Goal: Information Seeking & Learning: Compare options

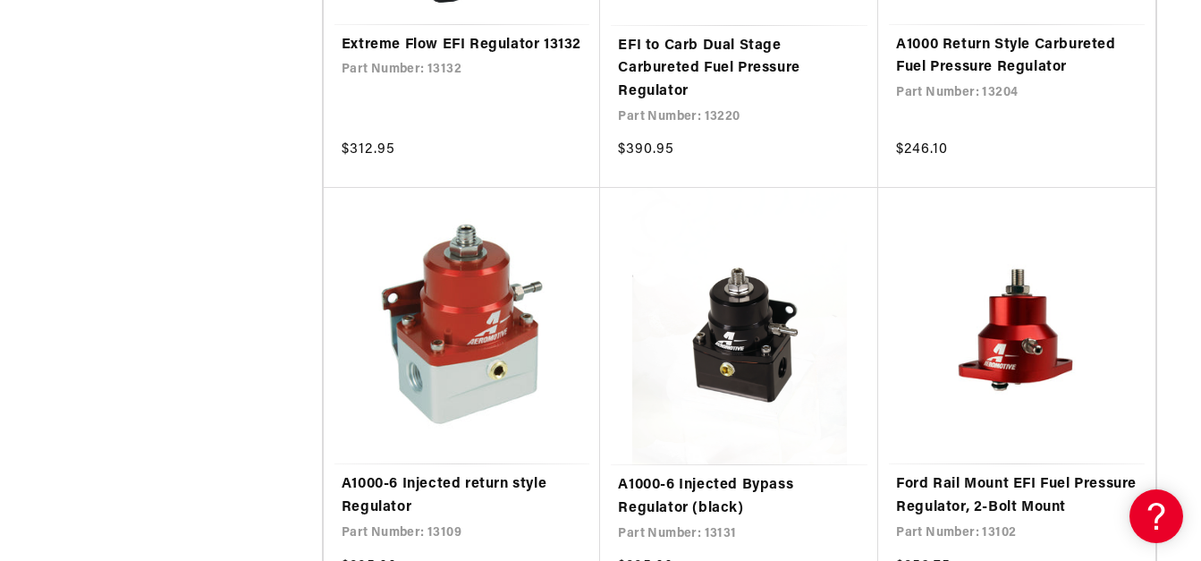
scroll to position [1608, 0]
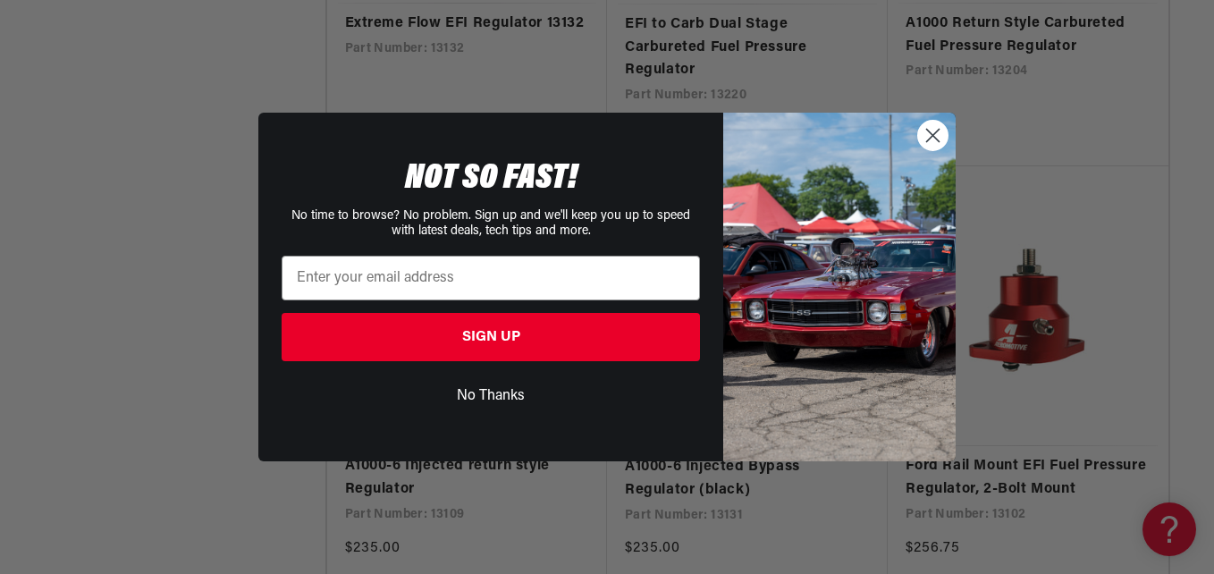
click at [494, 395] on button "No Thanks" at bounding box center [491, 396] width 418 height 34
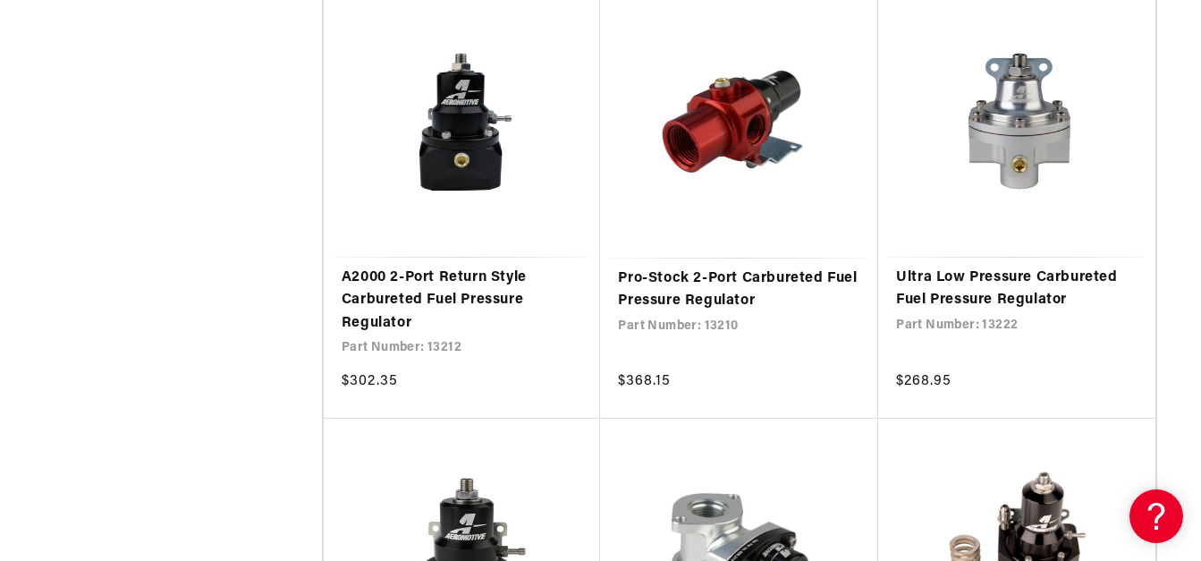
scroll to position [3090, 0]
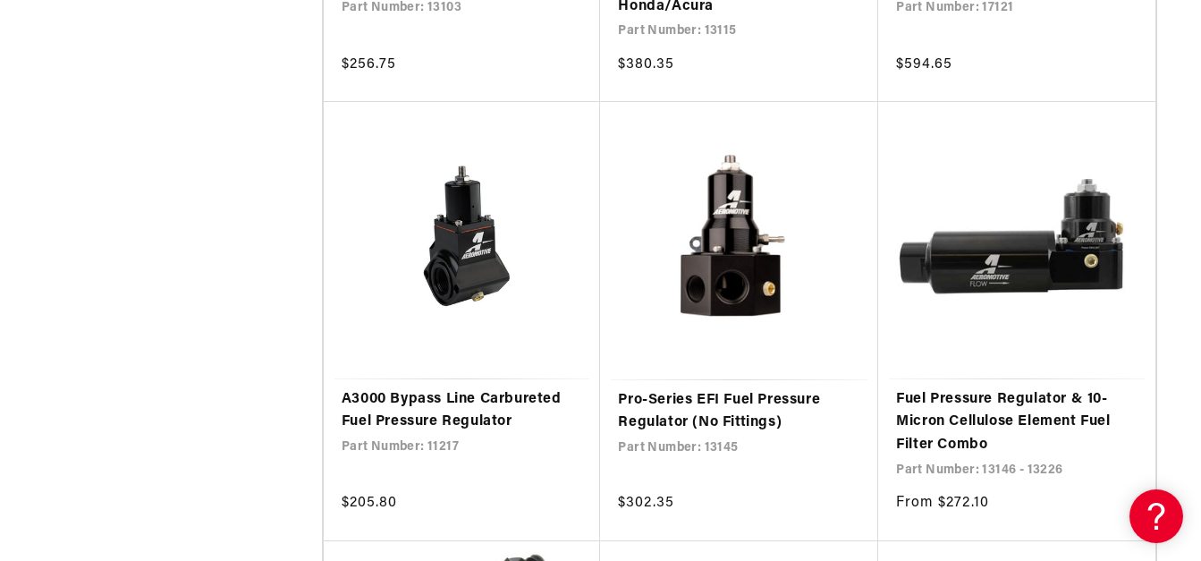
scroll to position [5961, 4]
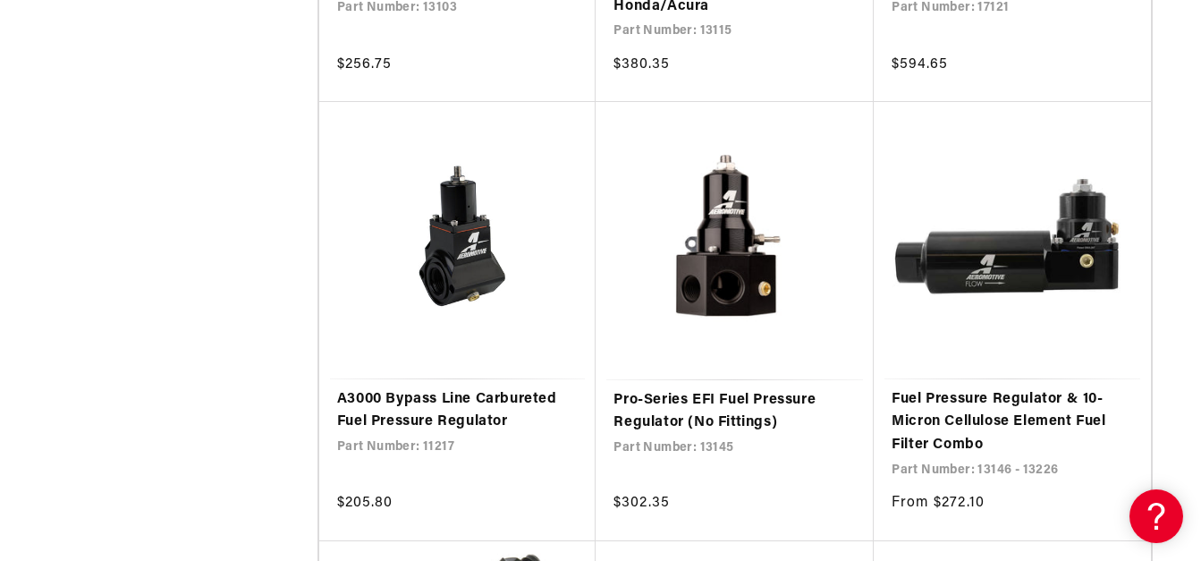
drag, startPoint x: 1199, startPoint y: 340, endPoint x: 1212, endPoint y: 521, distance: 182.0
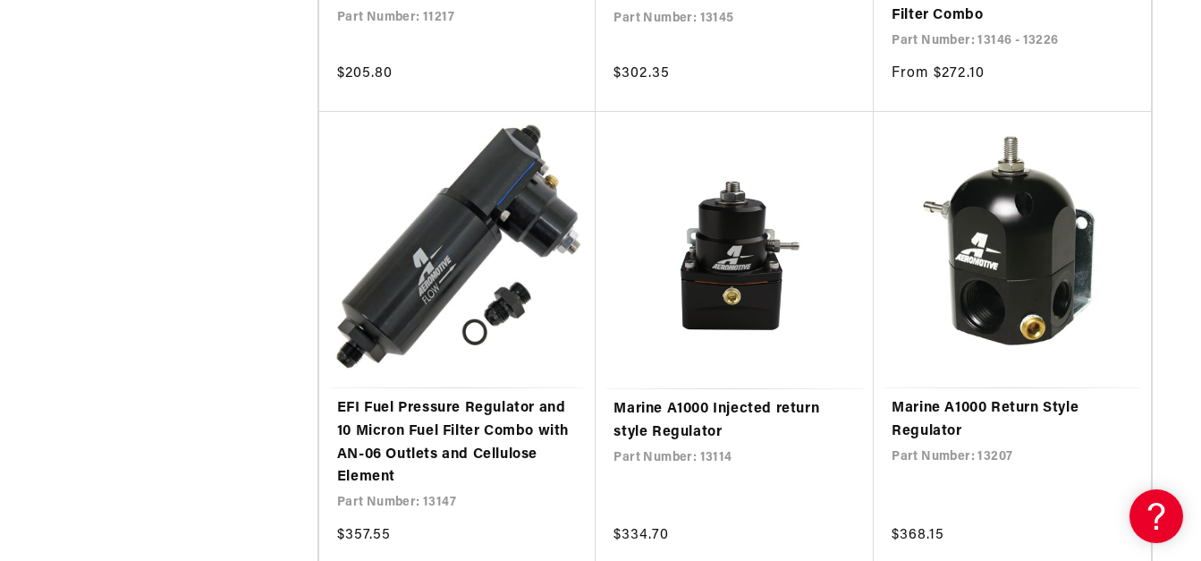
scroll to position [6438, 4]
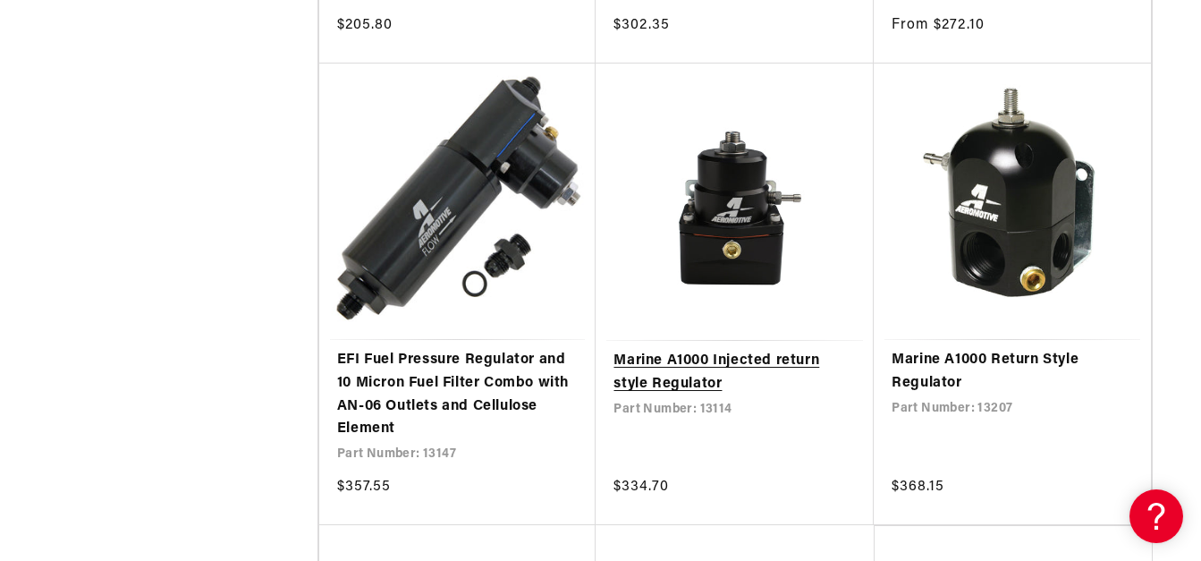
click at [769, 350] on link "Marine A1000 Injected return style Regulator" at bounding box center [734, 373] width 242 height 46
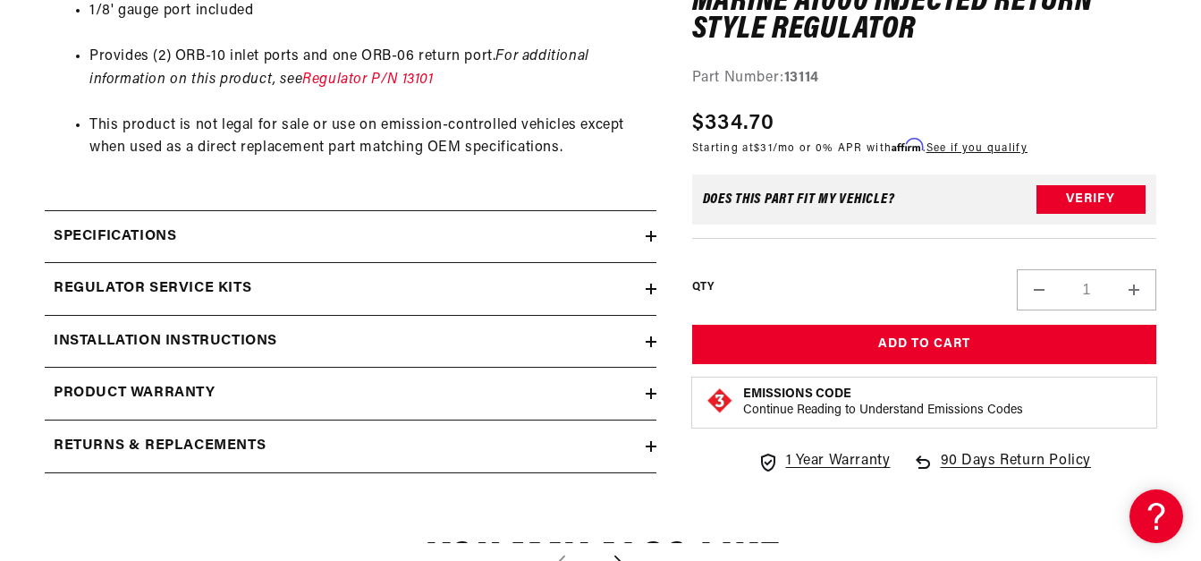
scroll to position [1136, 0]
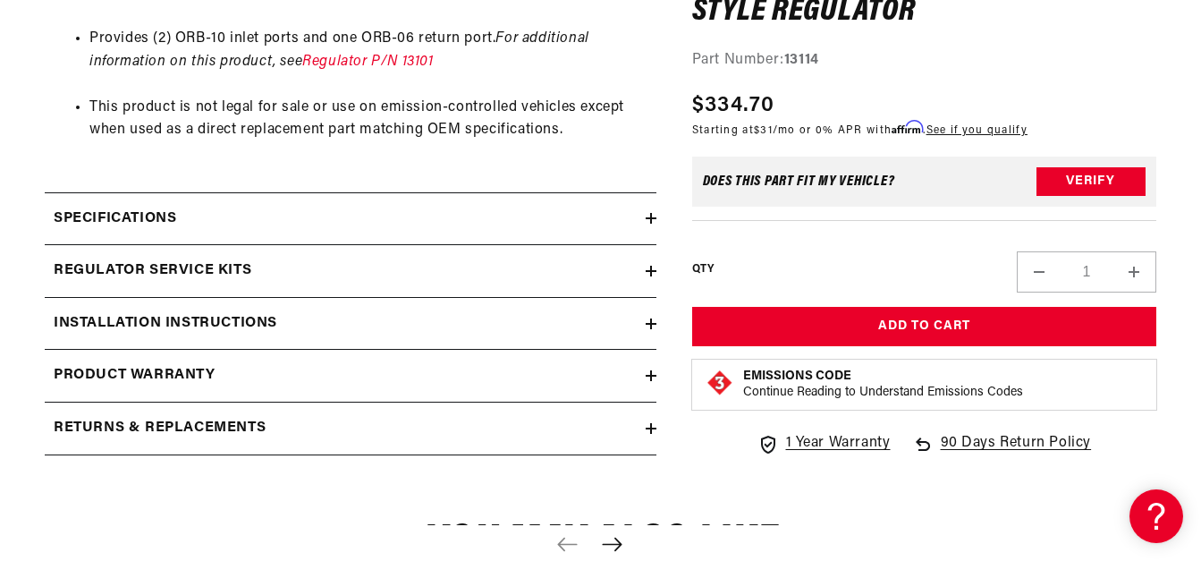
click at [647, 215] on icon at bounding box center [651, 218] width 11 height 11
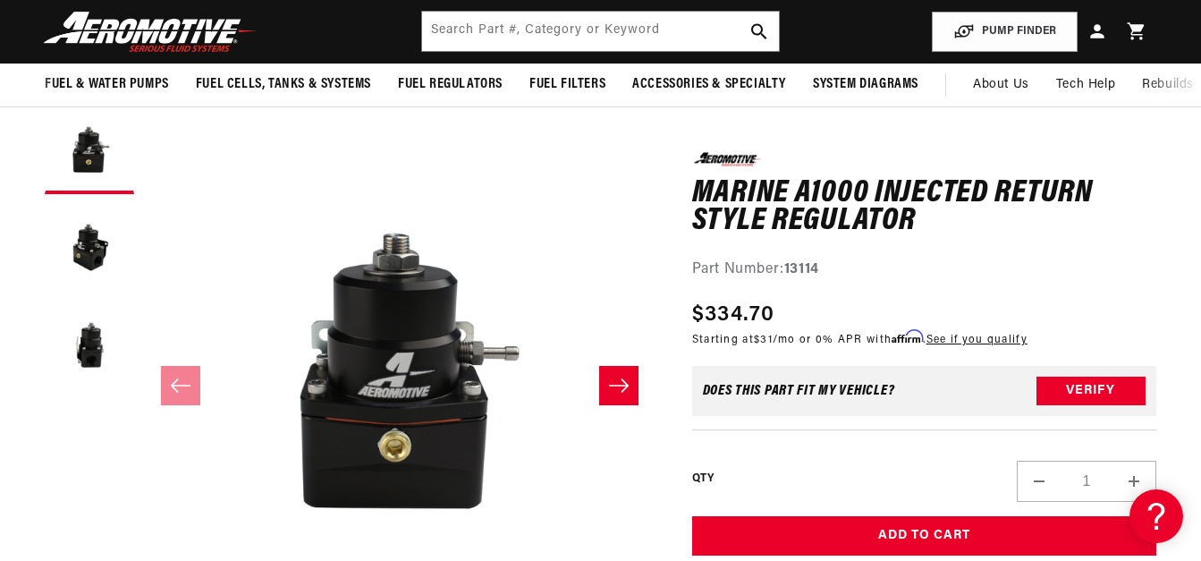
scroll to position [102, 0]
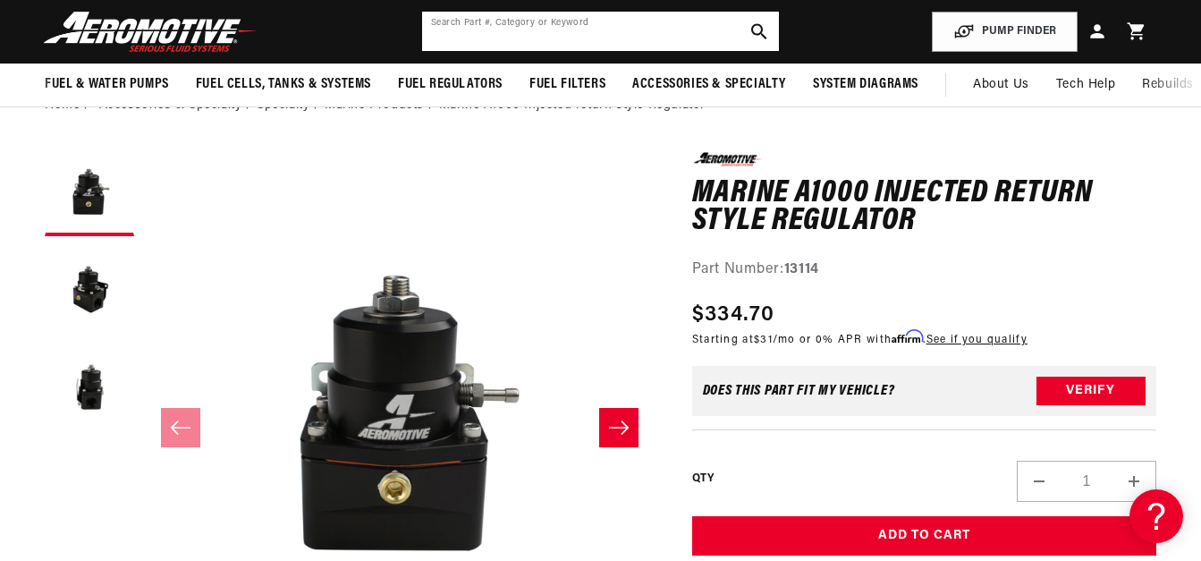
click at [495, 36] on input "text" at bounding box center [600, 31] width 357 height 39
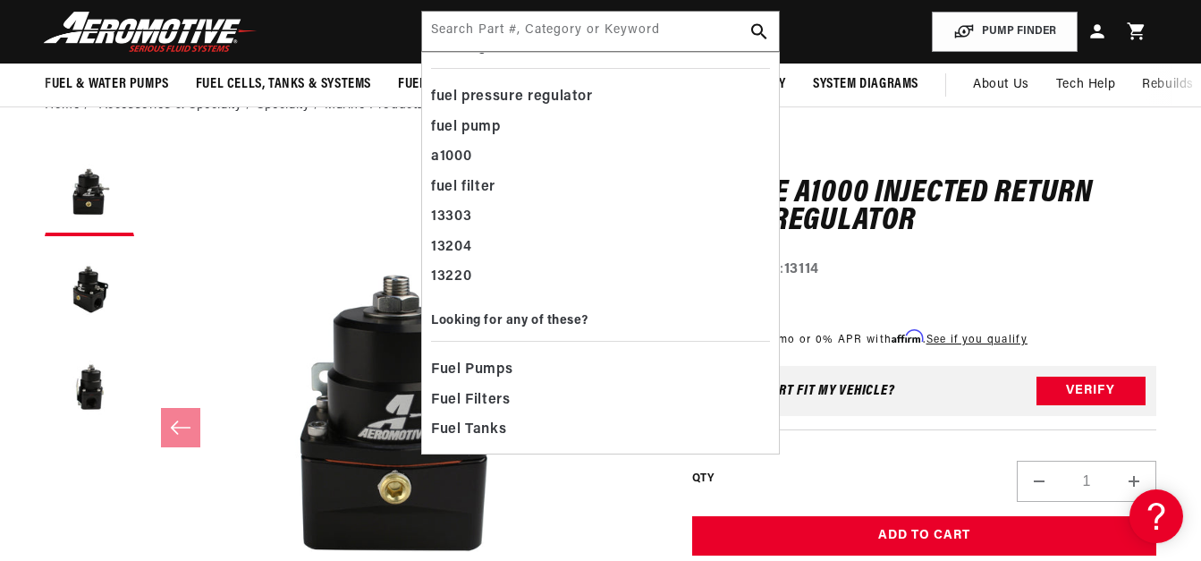
scroll to position [0, 0]
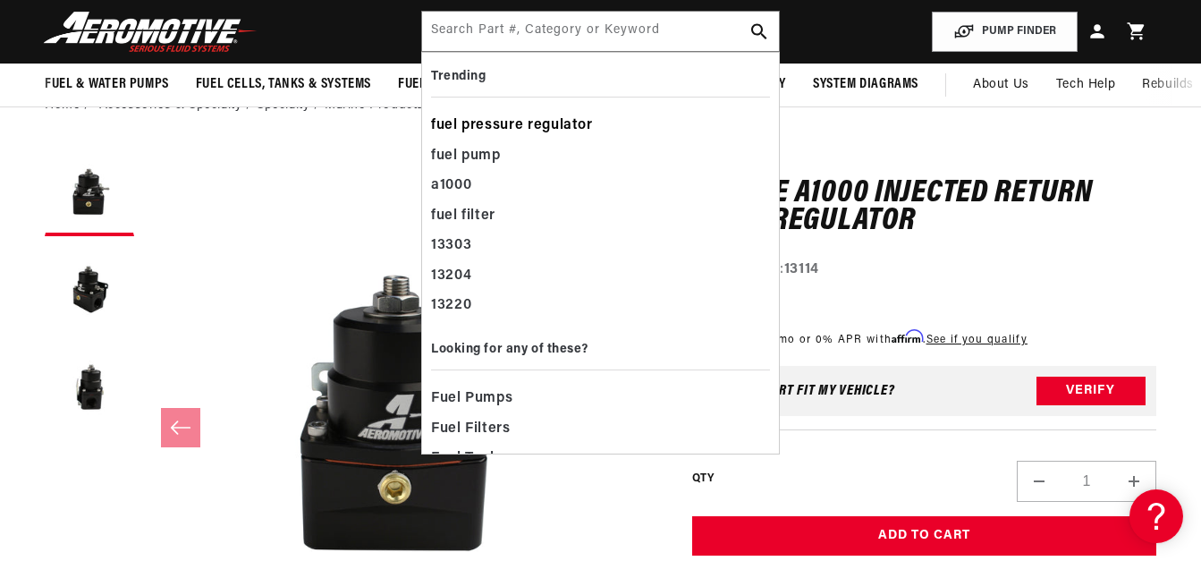
click at [568, 122] on div "fuel pressure regulator" at bounding box center [600, 126] width 339 height 30
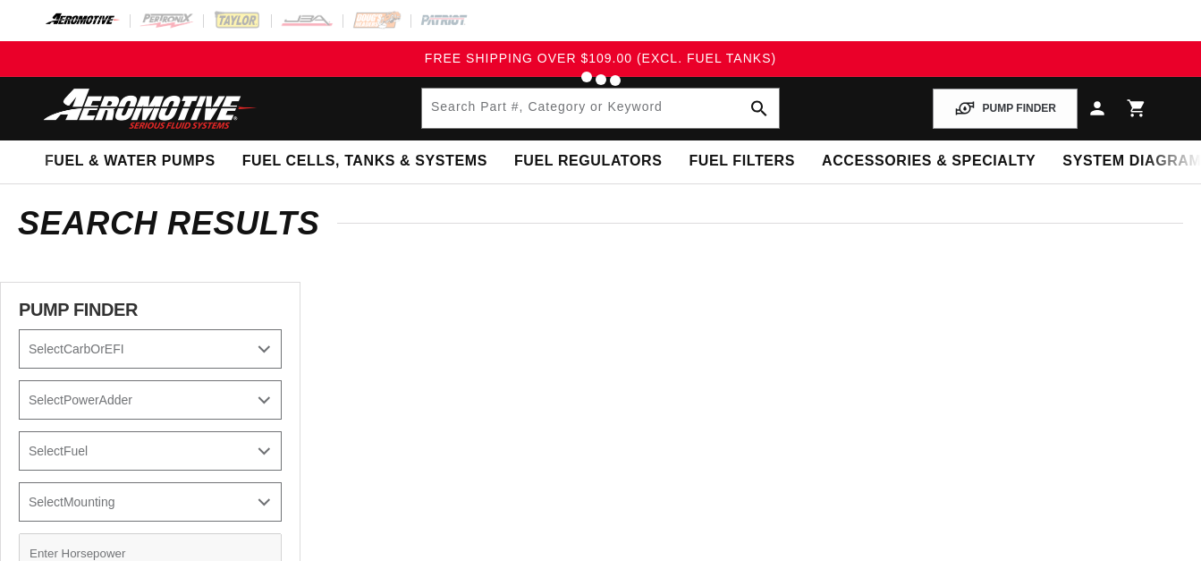
type input "fuel pressure regulator"
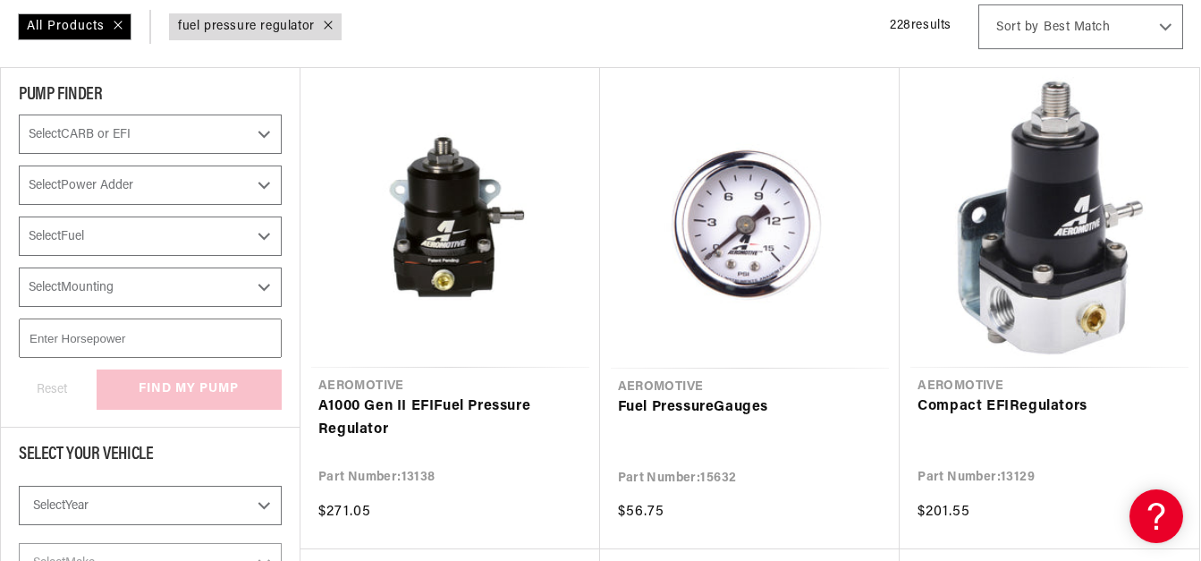
scroll to position [288, 0]
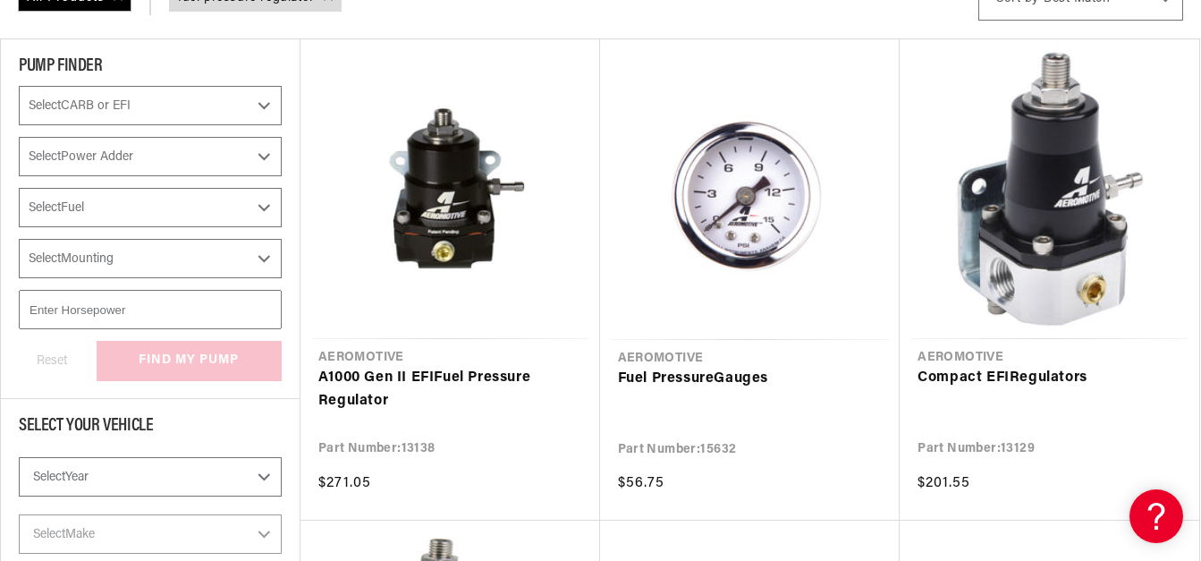
click at [264, 107] on select "Select CARB or EFI Carbureted Fuel Injected" at bounding box center [150, 105] width 263 height 39
select select "Fuel-Injected"
click at [19, 86] on select "Select CARB or EFI Carbureted Fuel Injected" at bounding box center [150, 105] width 263 height 39
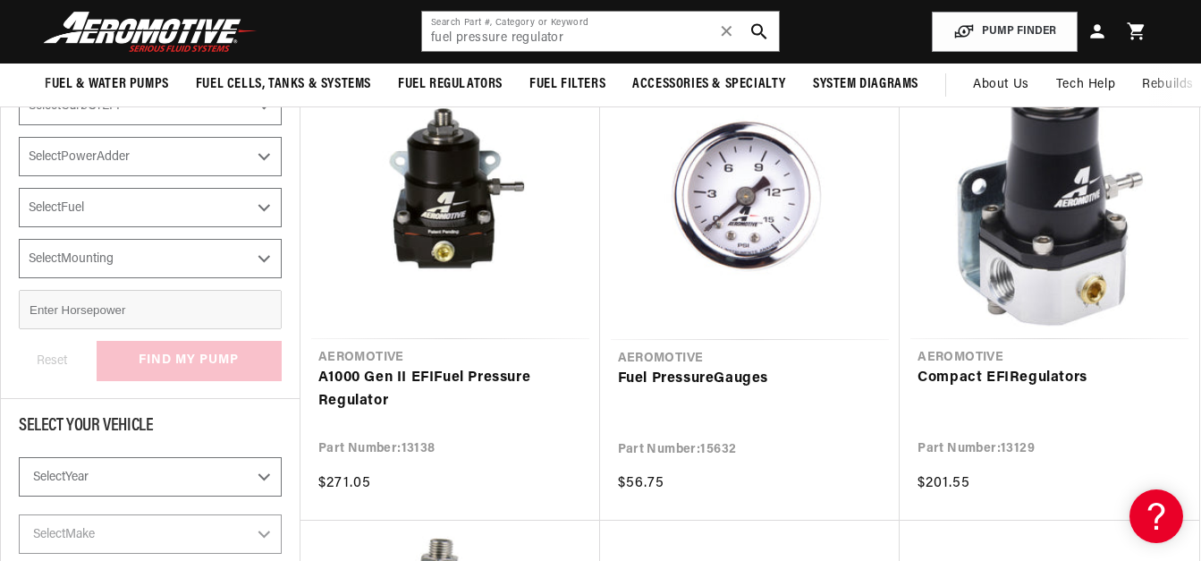
scroll to position [264, 0]
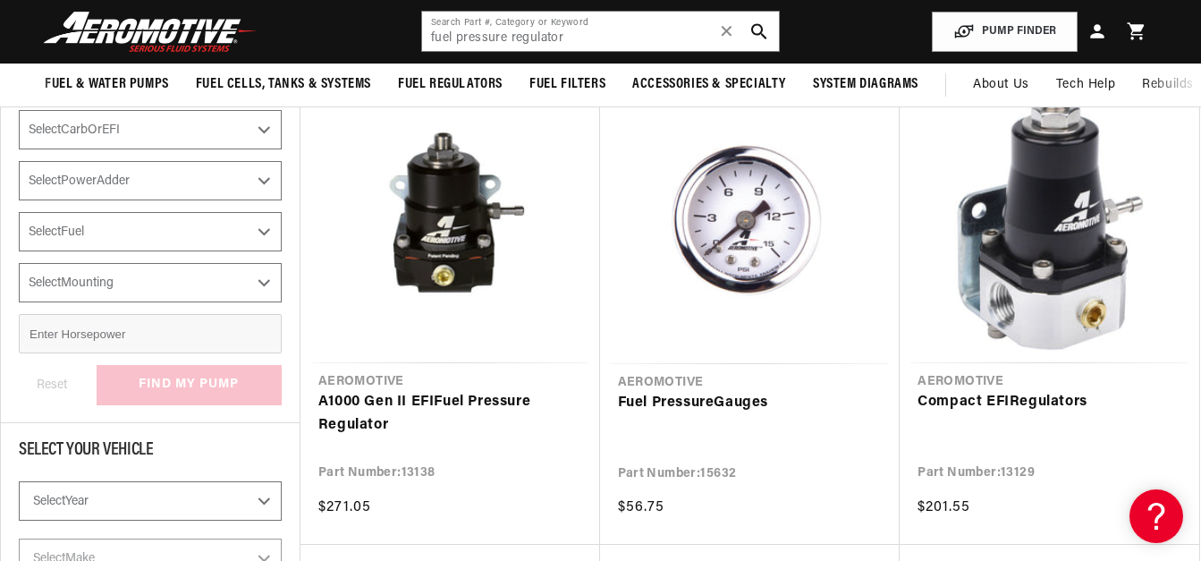
click at [264, 182] on div at bounding box center [600, 16] width 1201 height 561
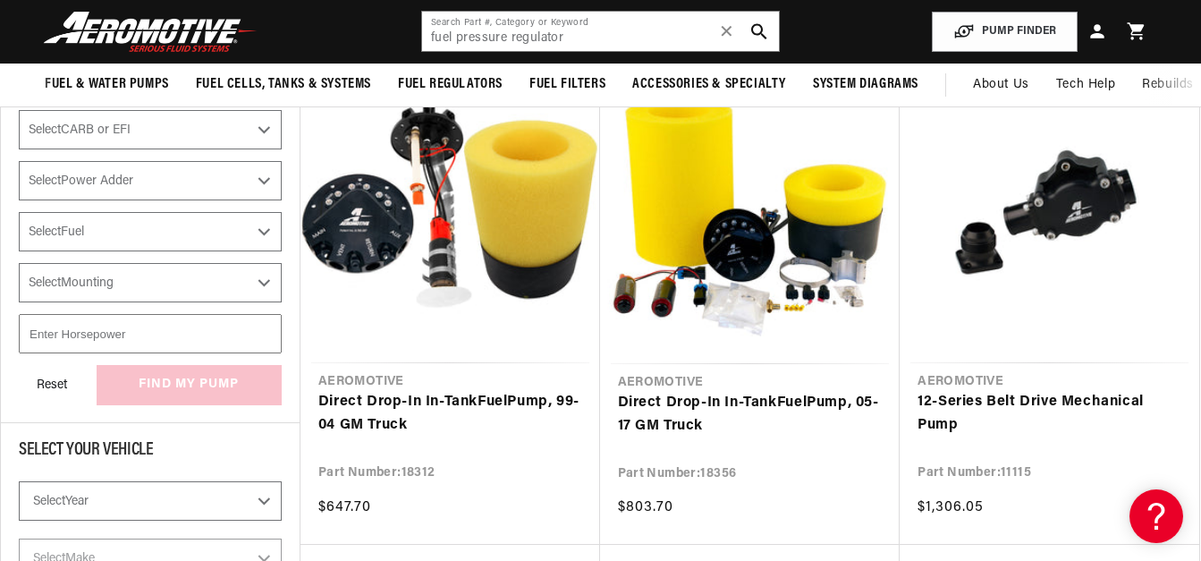
select select "Fuel-Injected"
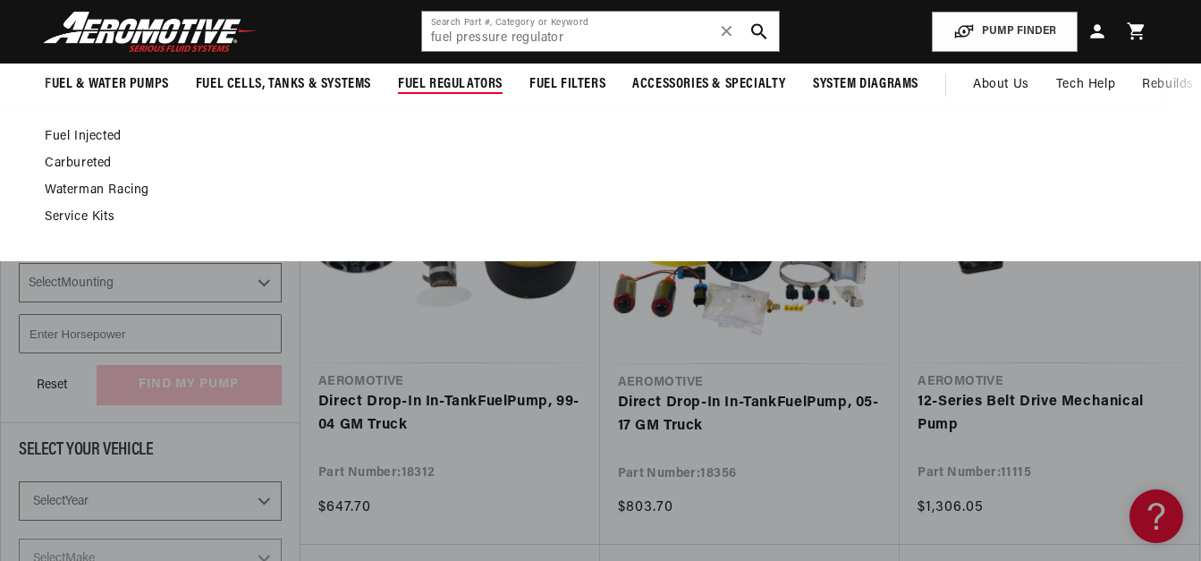
click at [436, 77] on span "Fuel Regulators" at bounding box center [450, 84] width 105 height 19
click at [473, 87] on span "Fuel Regulators" at bounding box center [450, 84] width 105 height 19
click at [425, 77] on span "Fuel Regulators" at bounding box center [450, 84] width 105 height 19
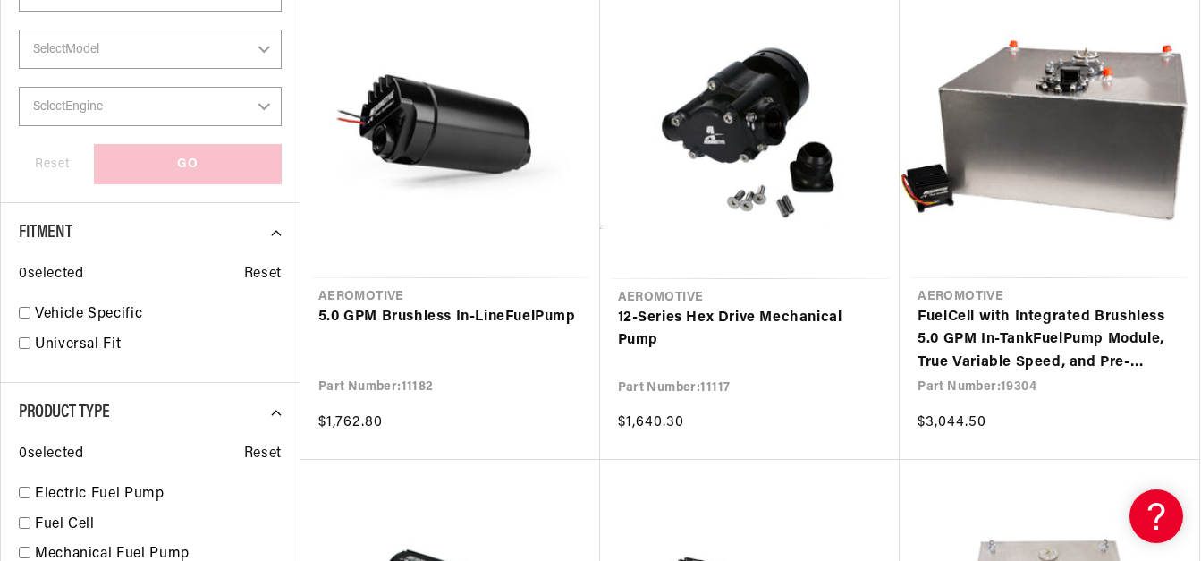
scroll to position [841, 0]
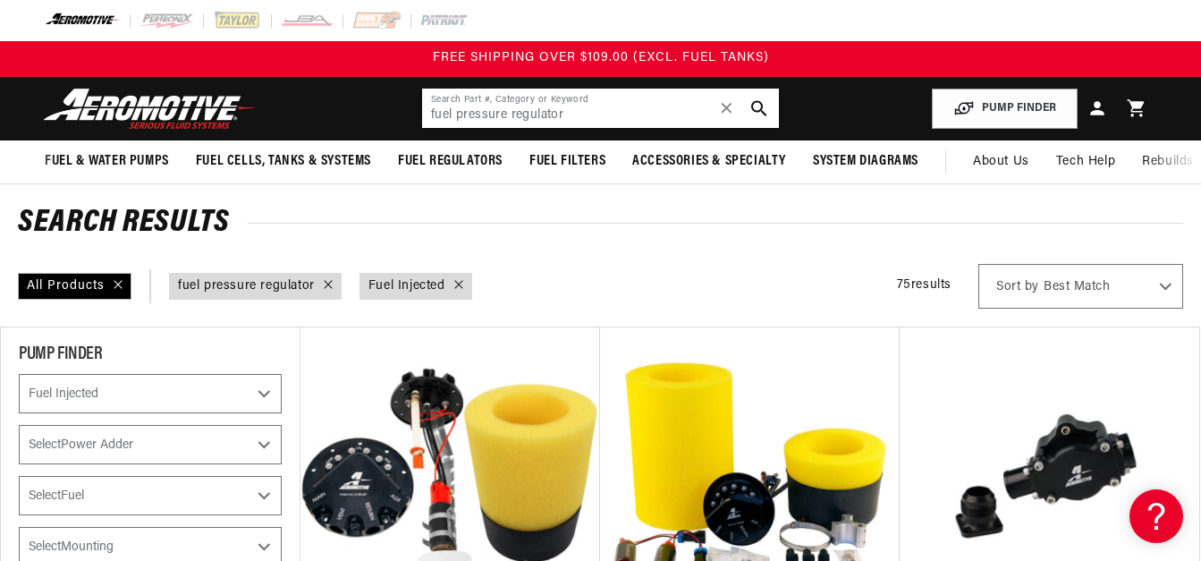
click at [514, 118] on input "fuel pressure regulator" at bounding box center [600, 108] width 357 height 39
click at [755, 110] on icon "search button" at bounding box center [758, 108] width 17 height 17
select select "CARB or EFI"
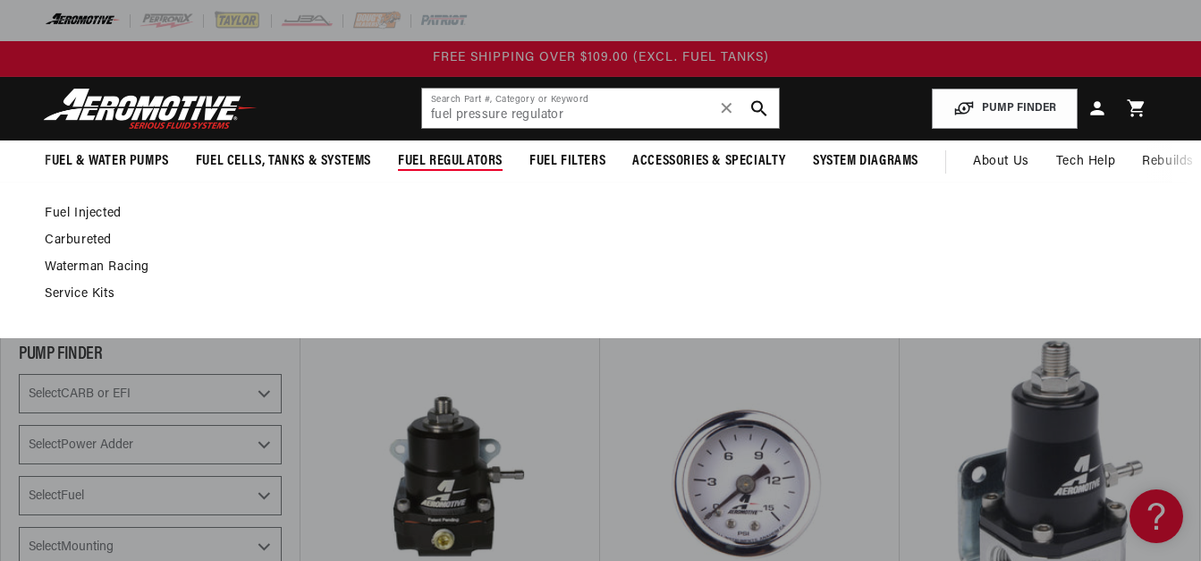
click at [106, 207] on link "Fuel Injected" at bounding box center [591, 214] width 1093 height 16
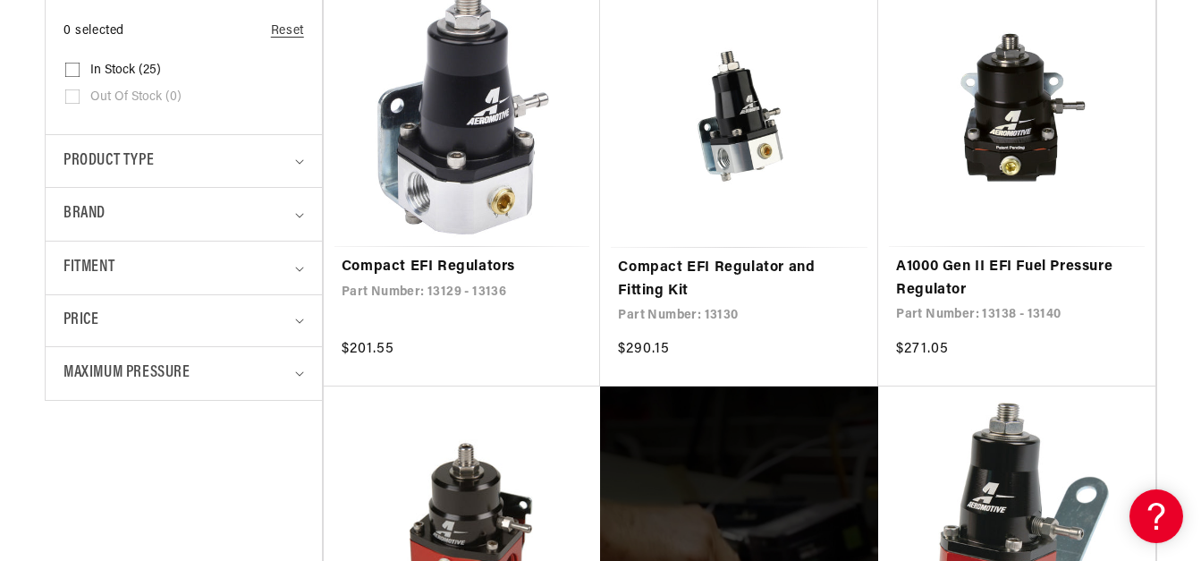
scroll to position [533, 0]
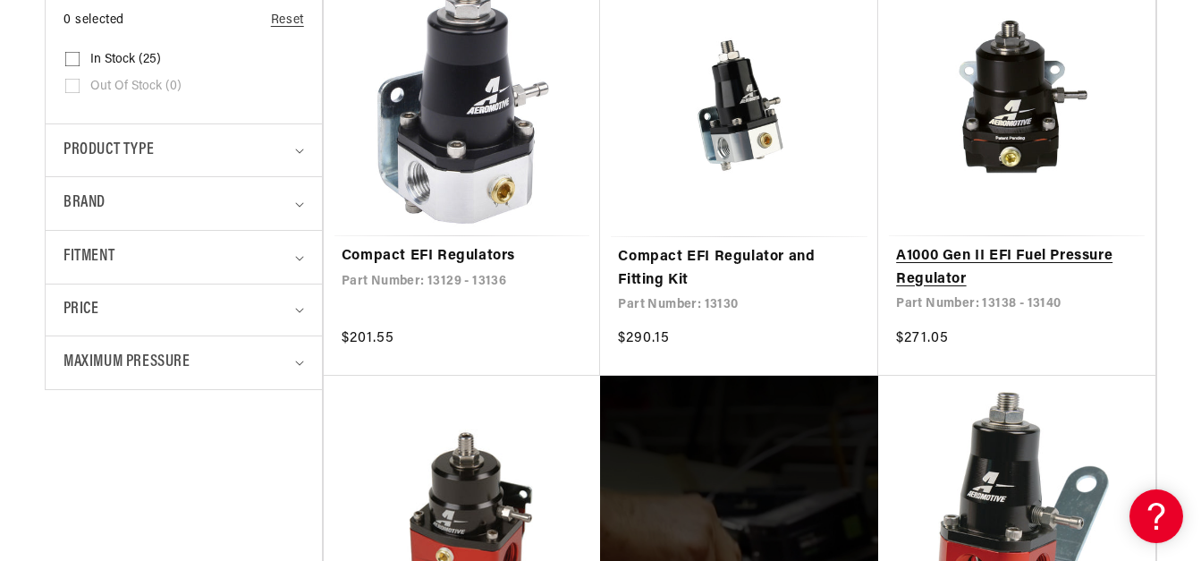
click at [1025, 245] on link "A1000 Gen II EFI Fuel Pressure Regulator" at bounding box center [1016, 268] width 241 height 46
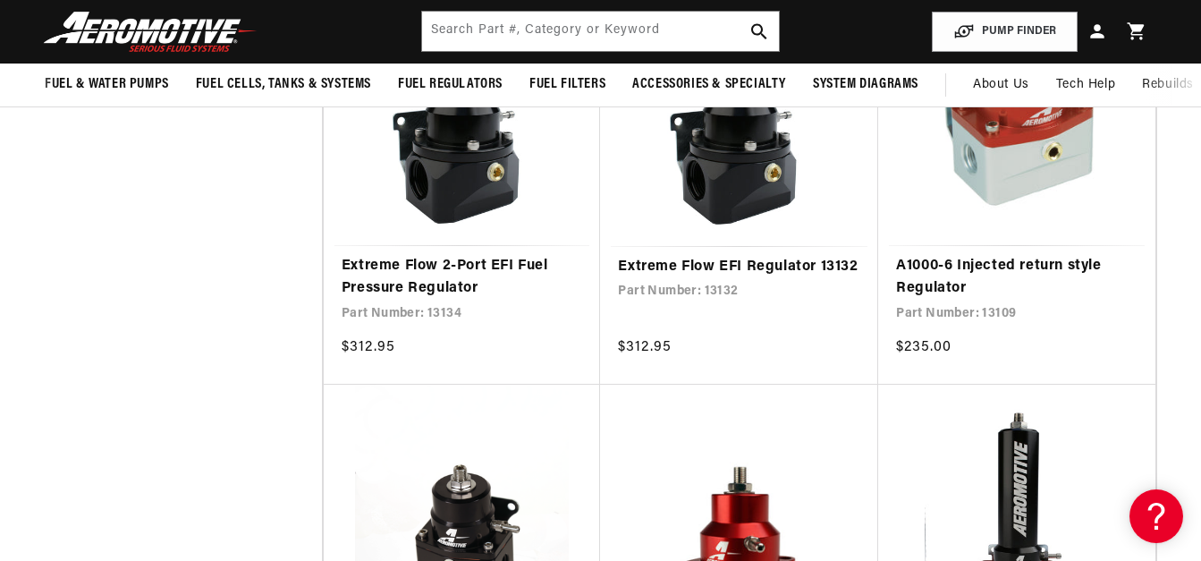
scroll to position [1193, 0]
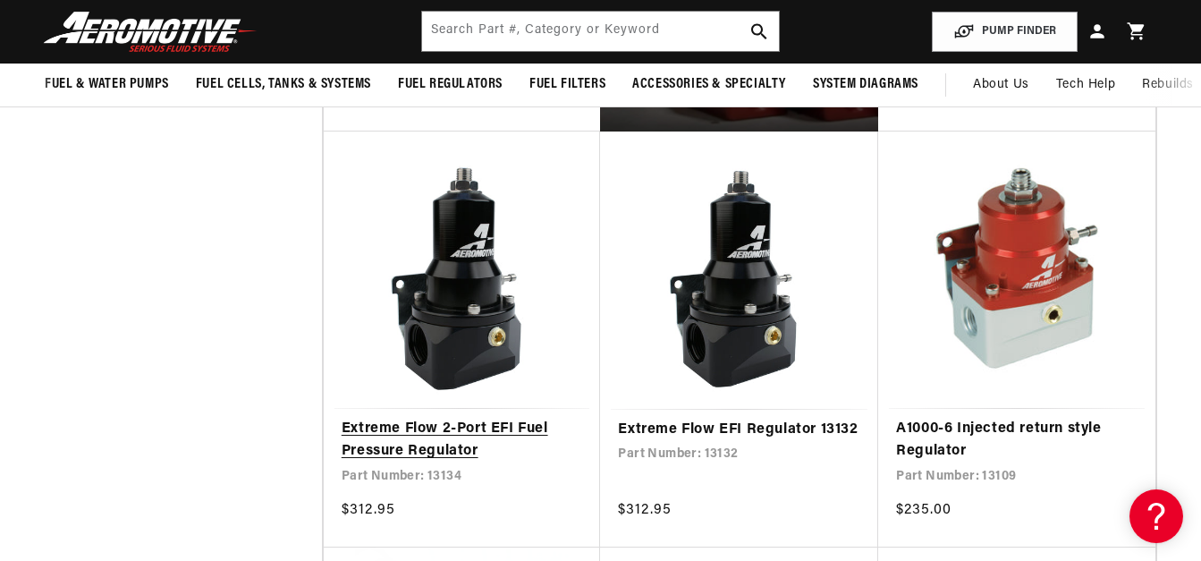
click at [493, 418] on link "Extreme Flow 2-Port EFI Fuel Pressure Regulator" at bounding box center [462, 441] width 241 height 46
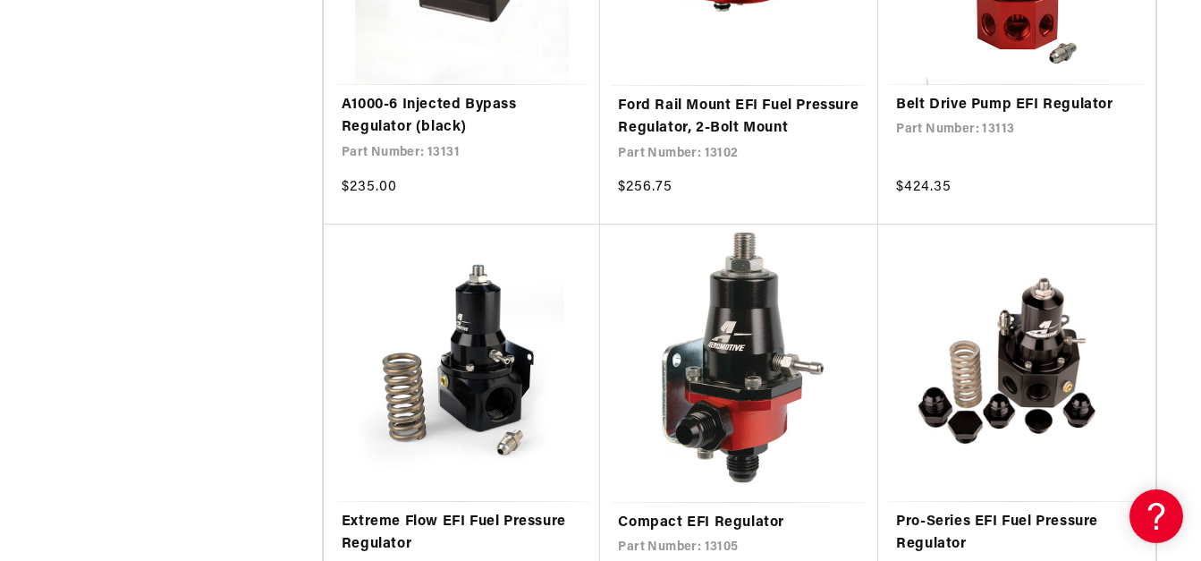
scroll to position [1968, 0]
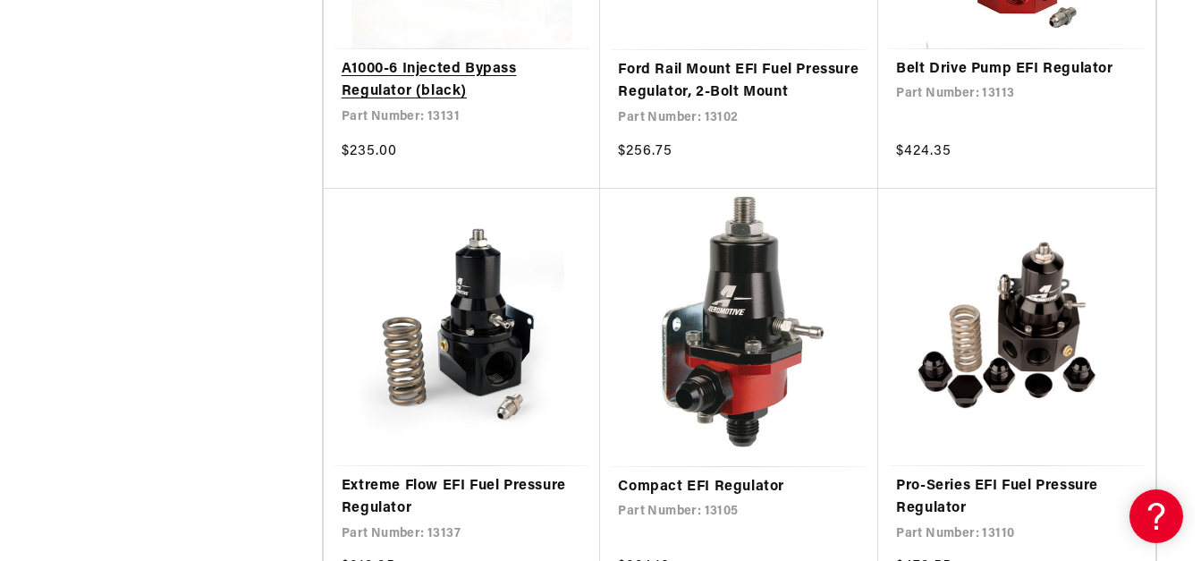
click at [383, 80] on link "A1000-6 Injected Bypass Regulator (black)" at bounding box center [462, 81] width 241 height 46
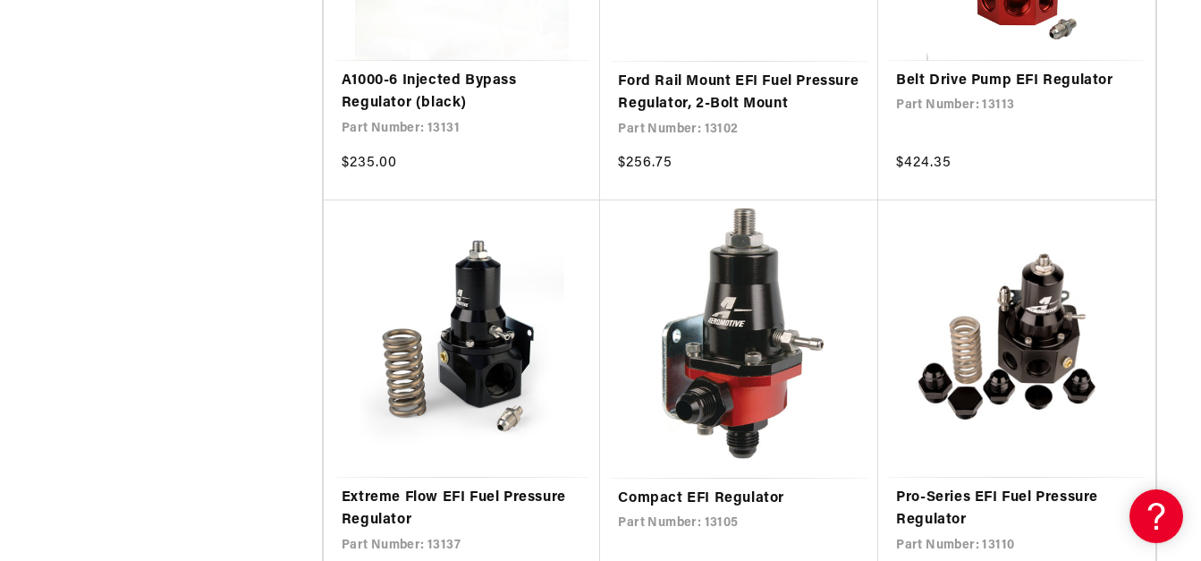
scroll to position [1989, 0]
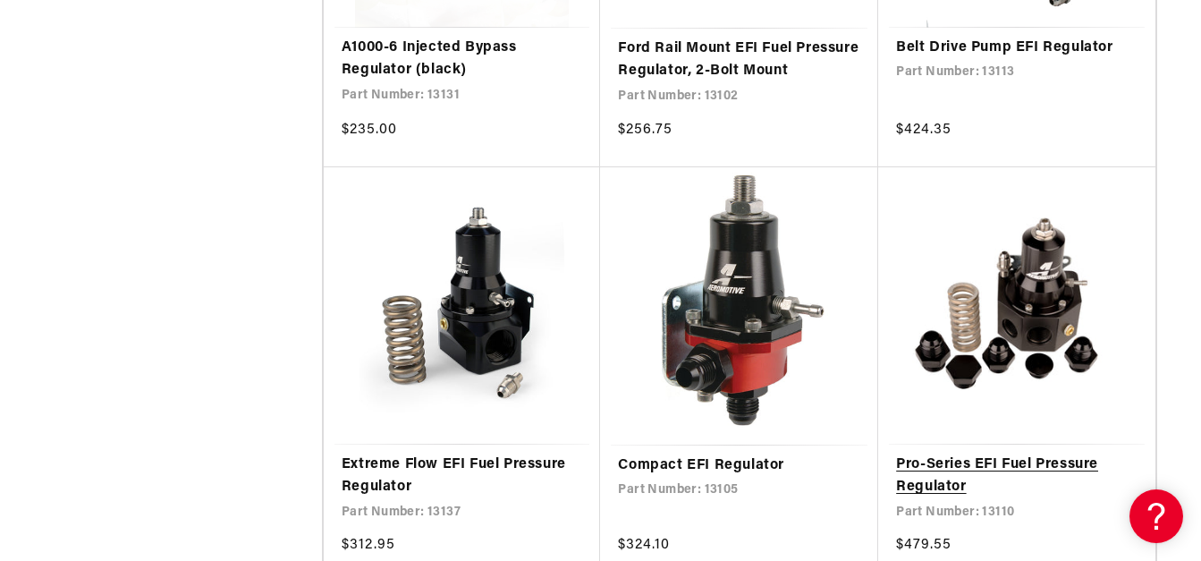
click at [1058, 453] on link "Pro-Series EFI Fuel Pressure Regulator" at bounding box center [1016, 476] width 241 height 46
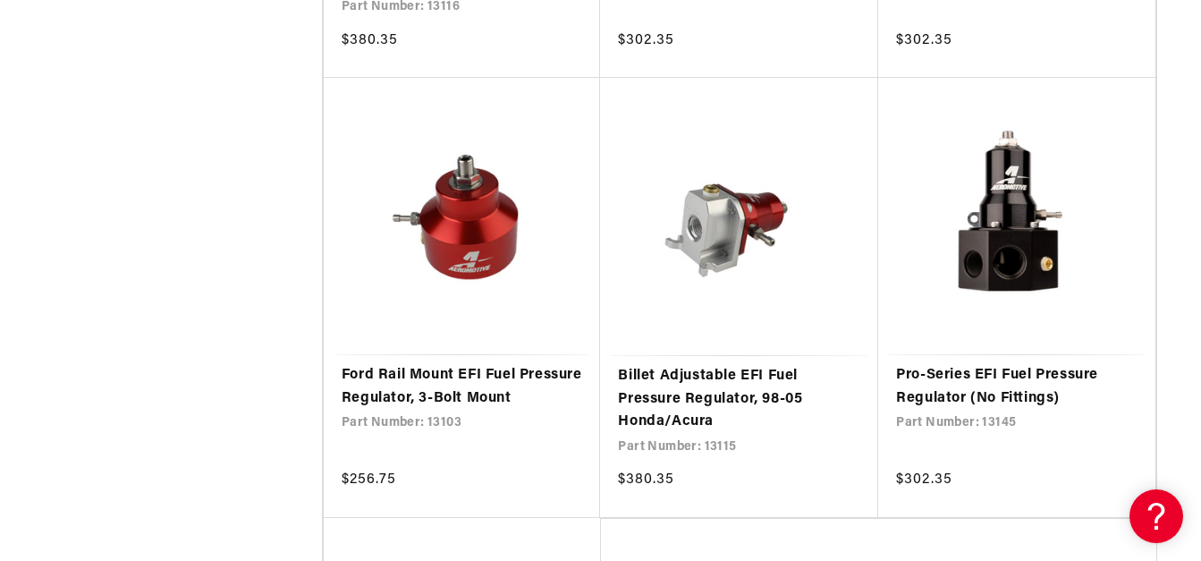
scroll to position [3361, 0]
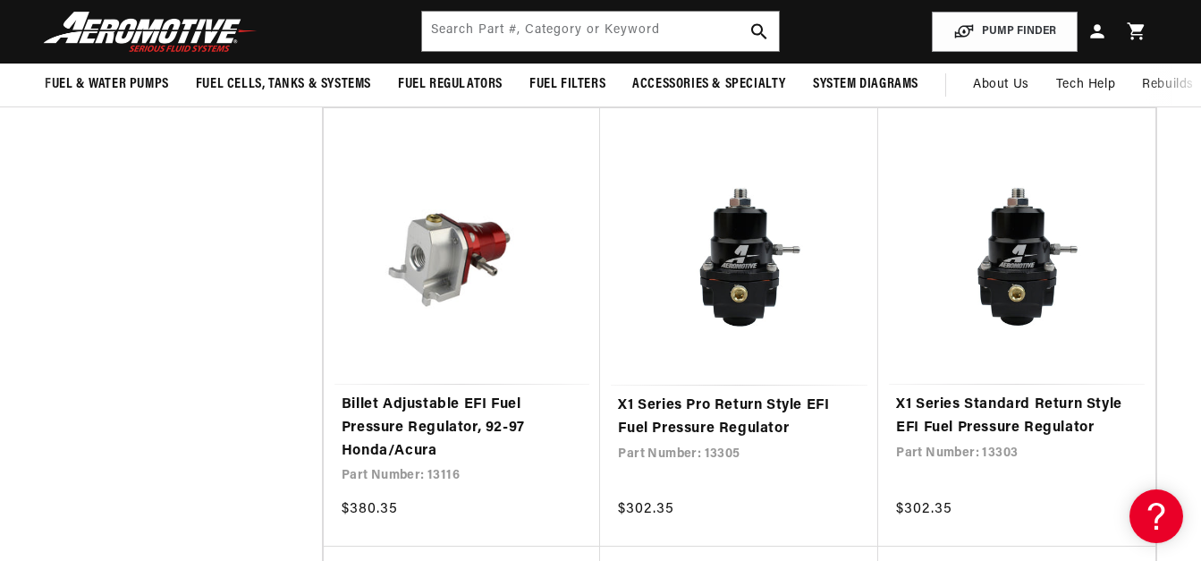
scroll to position [2870, 0]
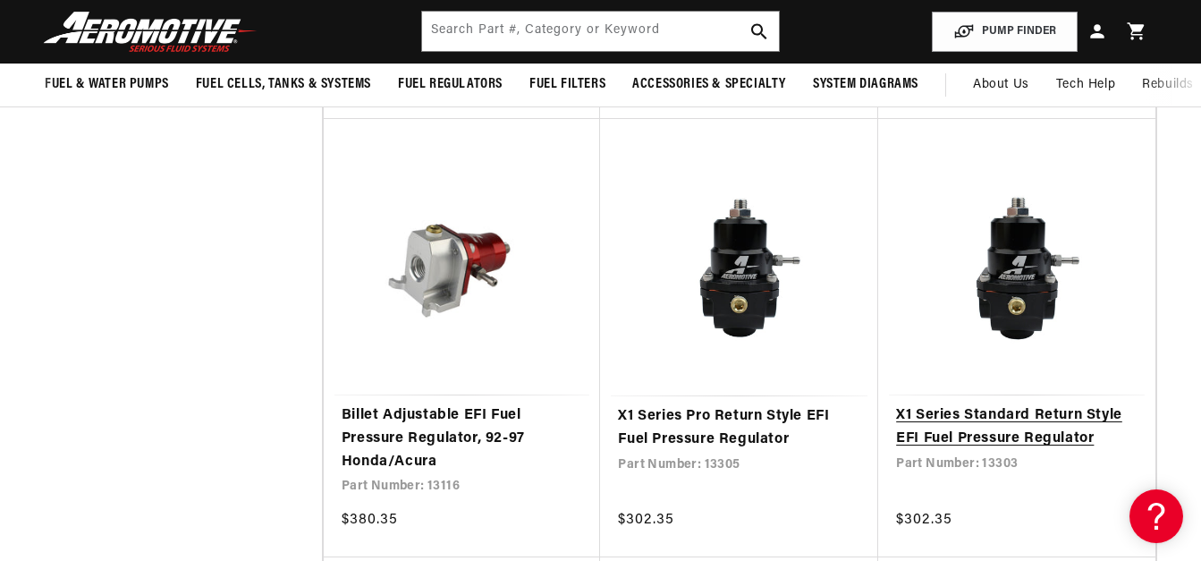
click at [1052, 427] on link "X1 Series Standard Return Style EFI Fuel Pressure Regulator" at bounding box center [1016, 427] width 241 height 46
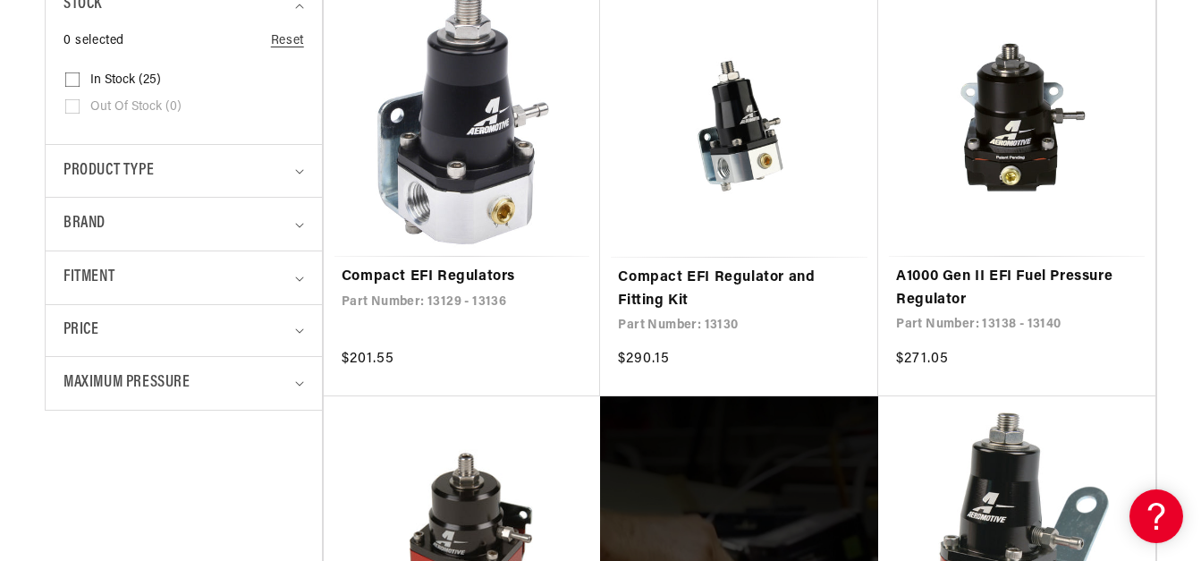
scroll to position [534, 0]
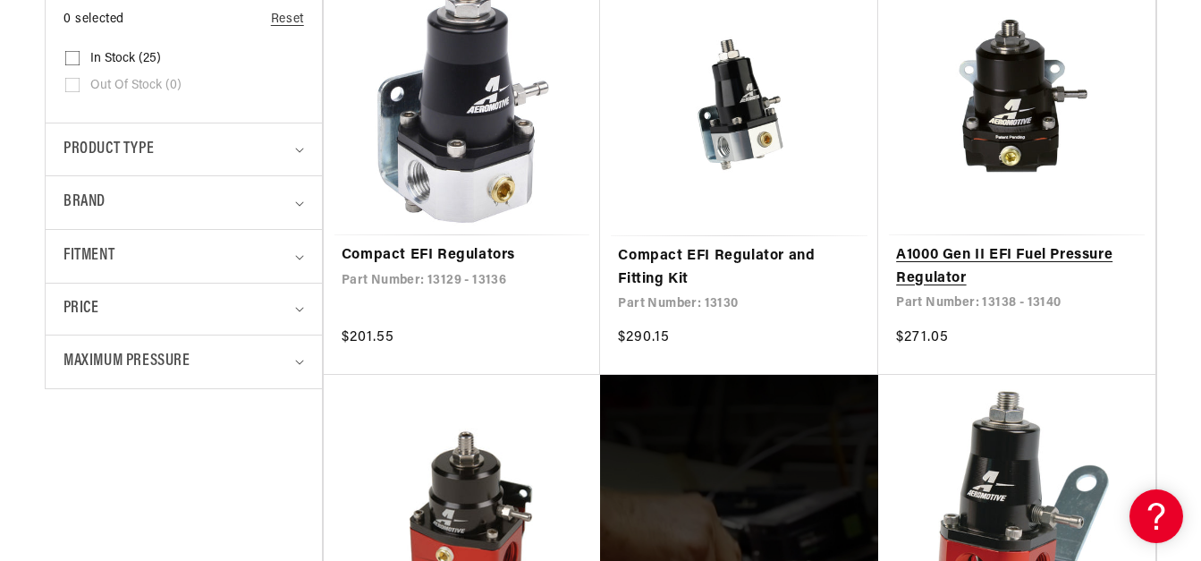
click at [1020, 244] on link "A1000 Gen II EFI Fuel Pressure Regulator" at bounding box center [1016, 267] width 241 height 46
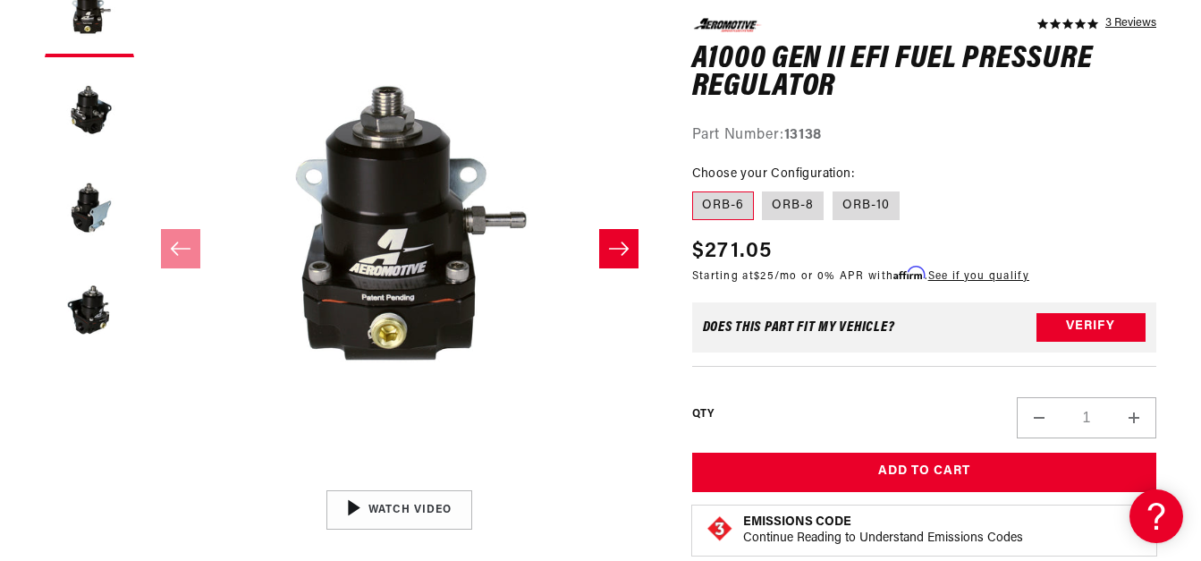
scroll to position [300, 0]
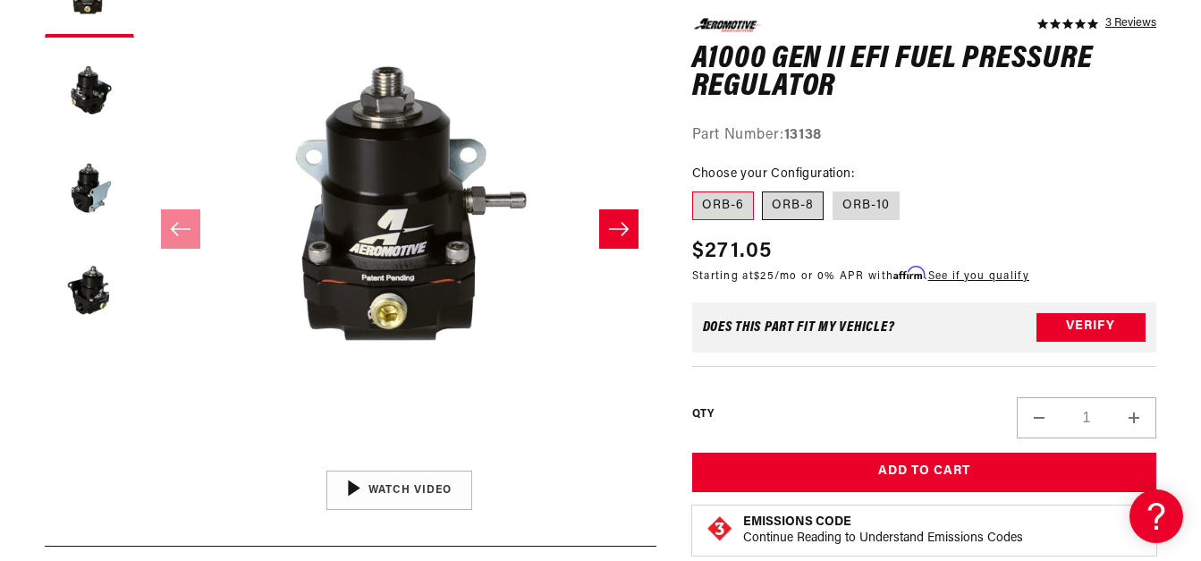
click at [814, 202] on label "ORB-8" at bounding box center [793, 205] width 62 height 29
click at [764, 189] on input "ORB-8" at bounding box center [763, 188] width 1 height 1
radio input "true"
click at [856, 201] on label "ORB-10" at bounding box center [865, 205] width 67 height 29
click at [833, 189] on input "ORB-10" at bounding box center [832, 188] width 1 height 1
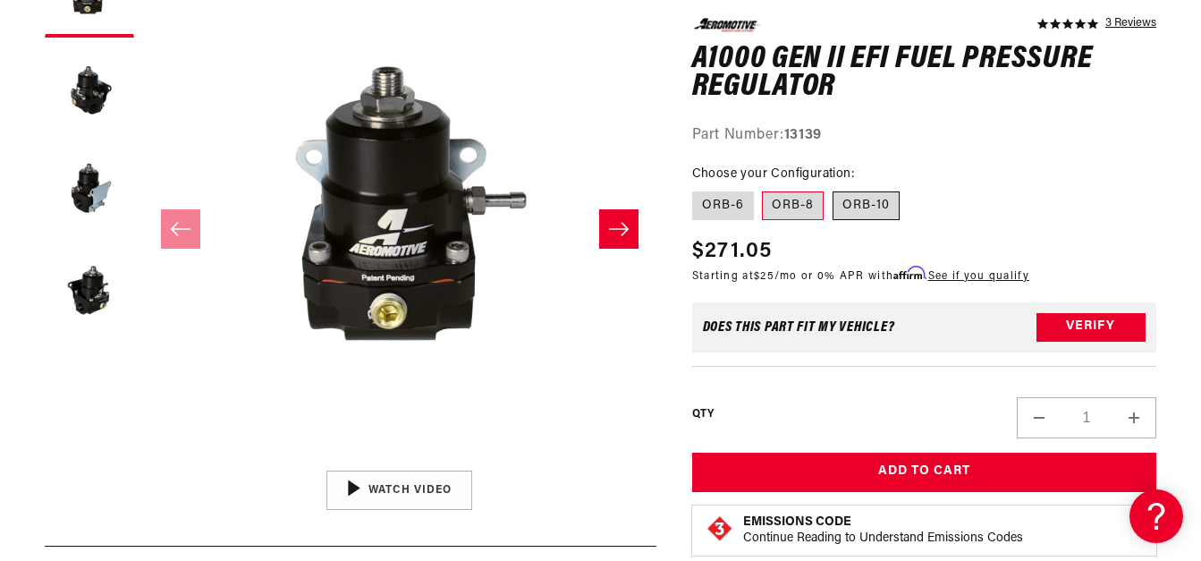
radio input "true"
click at [719, 198] on label "ORB-6" at bounding box center [723, 205] width 62 height 29
click at [697, 189] on input "ORB-6" at bounding box center [696, 188] width 1 height 1
radio input "true"
click at [617, 223] on icon "Slide right" at bounding box center [618, 229] width 21 height 18
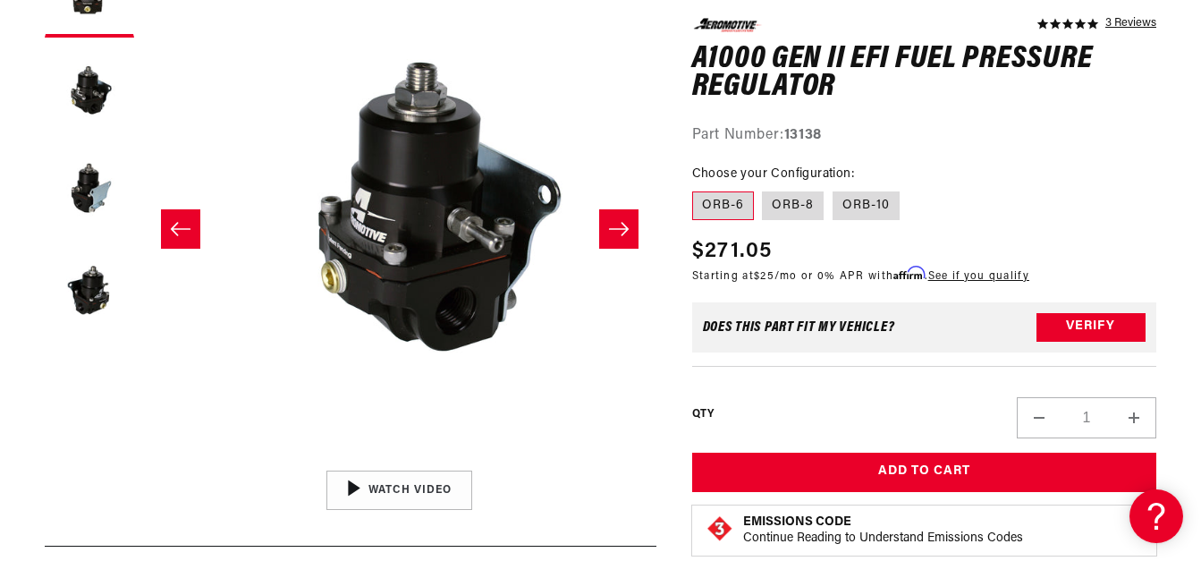
scroll to position [0, 512]
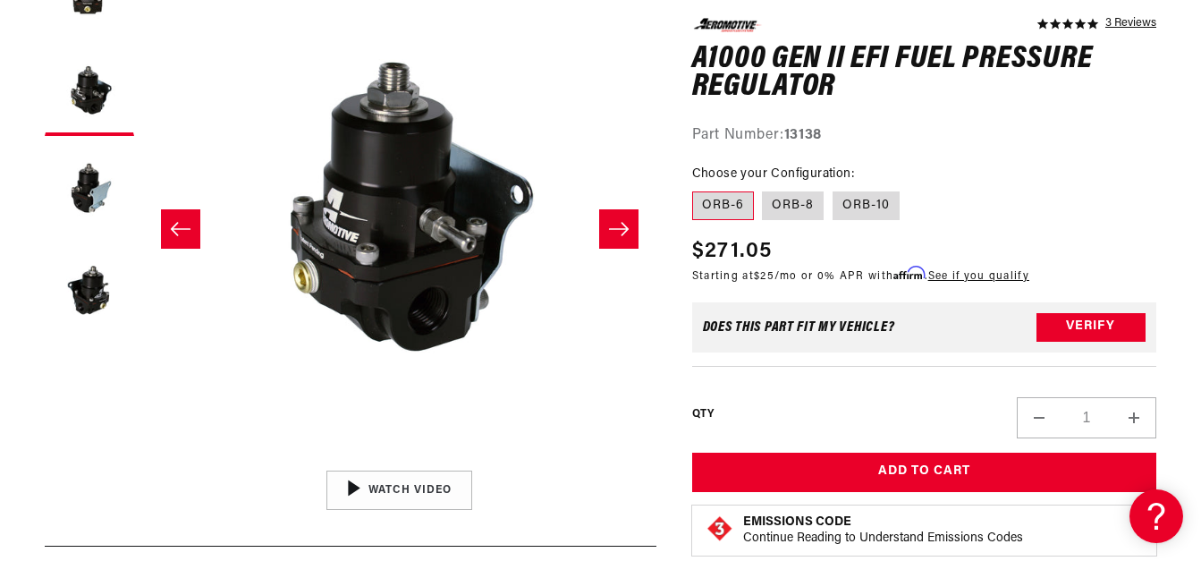
click at [617, 223] on icon "Slide right" at bounding box center [618, 229] width 21 height 18
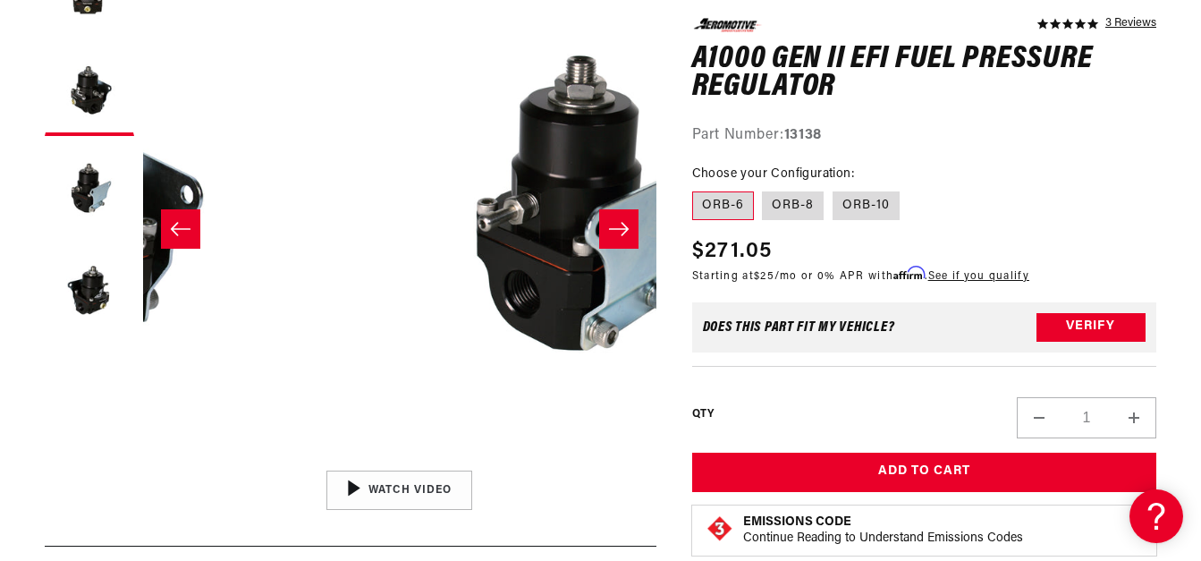
scroll to position [0, 1025]
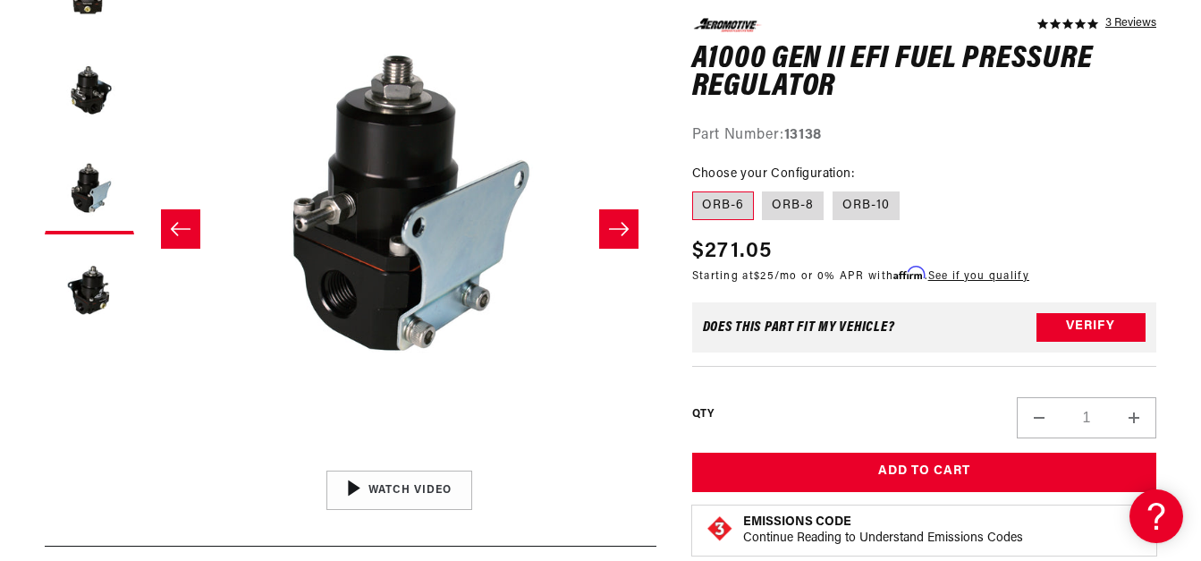
click at [624, 230] on icon "Slide right" at bounding box center [618, 229] width 21 height 18
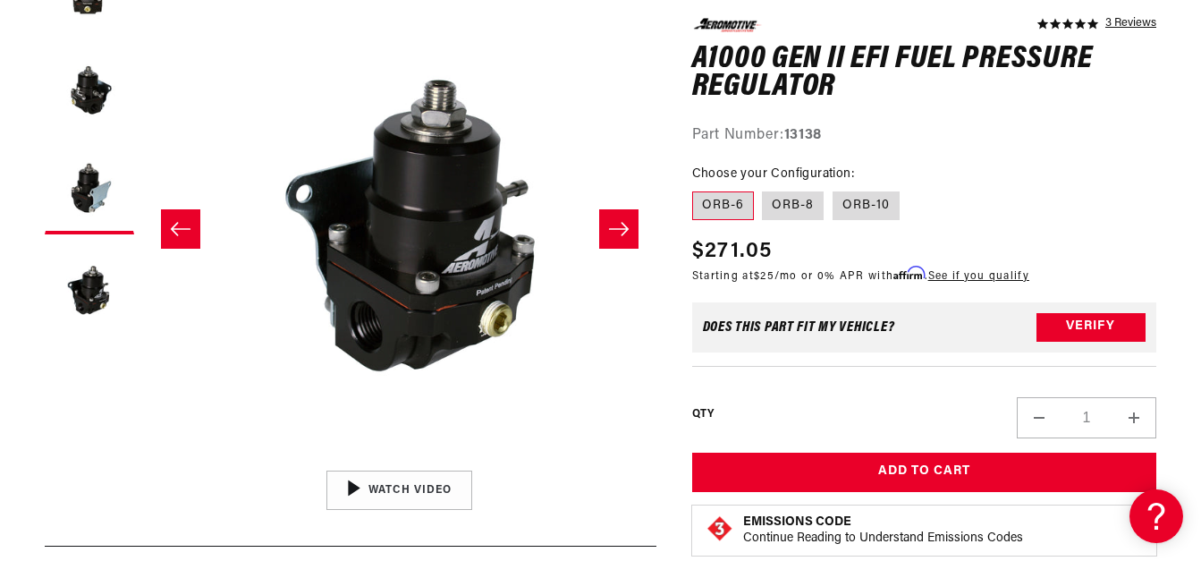
scroll to position [0, 1538]
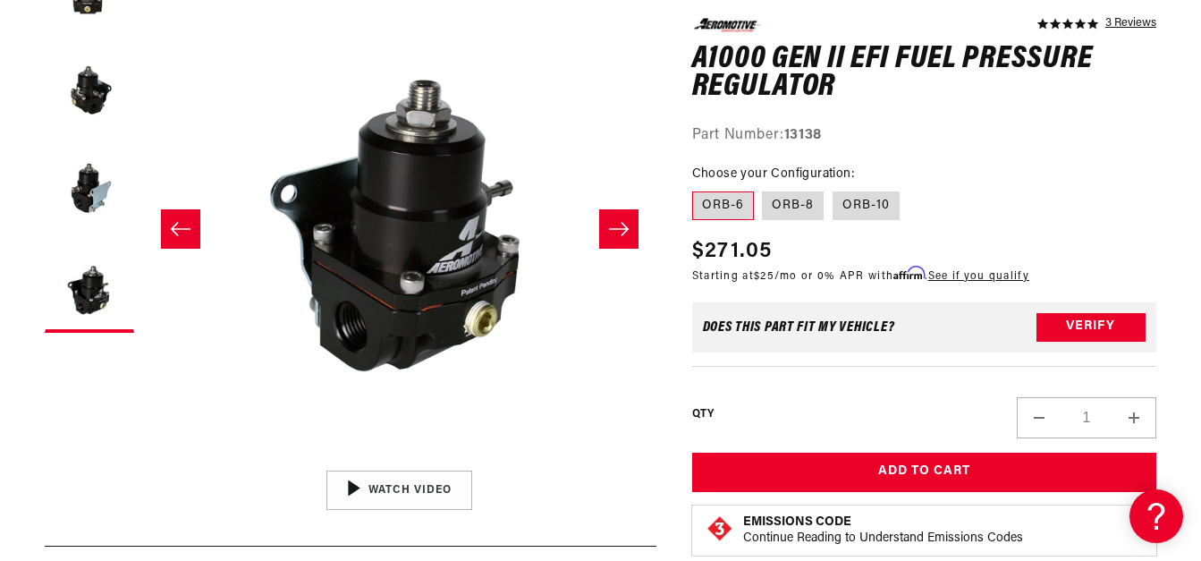
click at [624, 230] on icon "Slide right" at bounding box center [618, 229] width 21 height 18
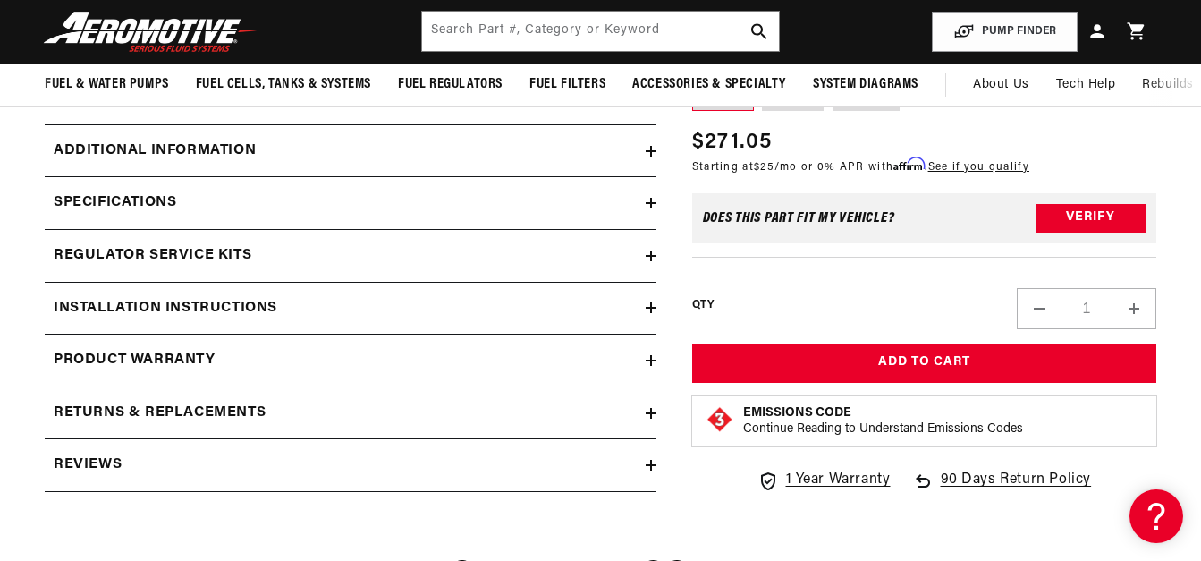
scroll to position [1942, 0]
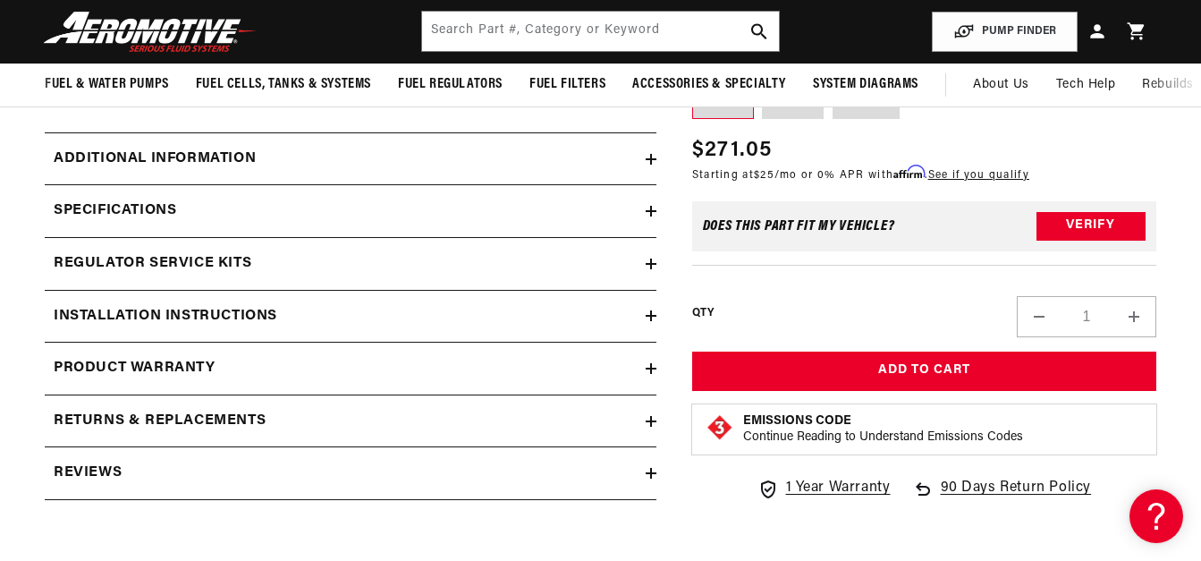
click at [653, 213] on icon at bounding box center [651, 211] width 11 height 11
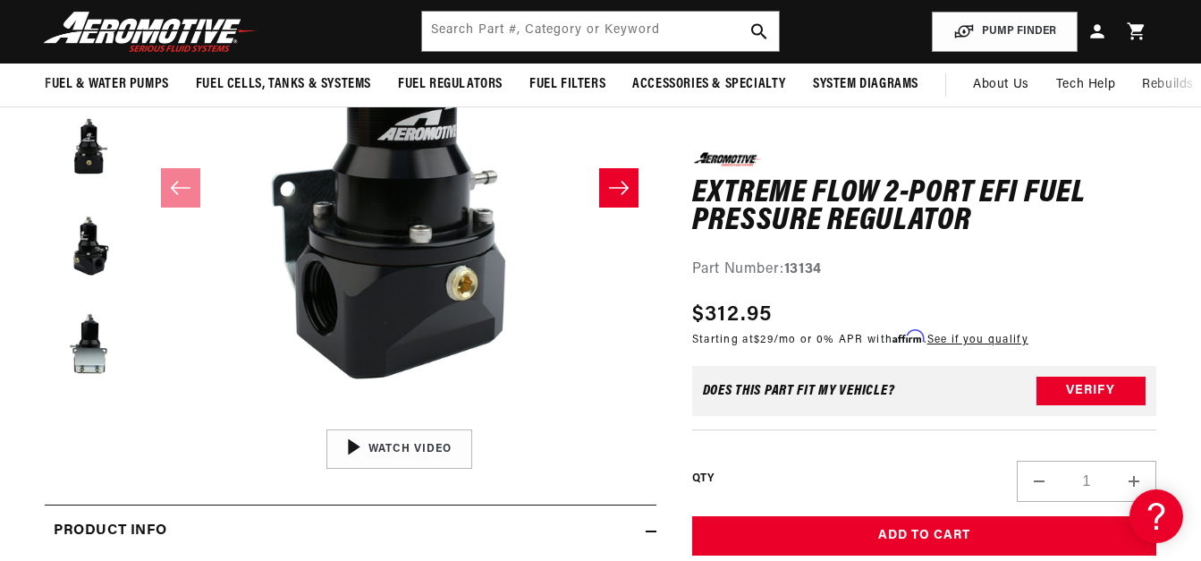
scroll to position [289, 0]
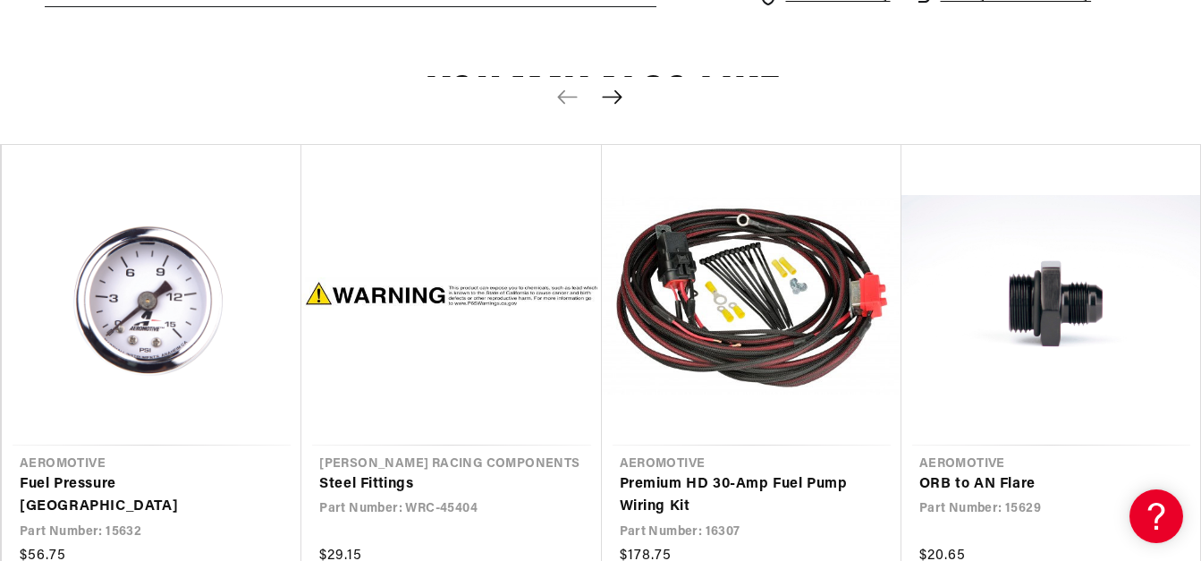
scroll to position [1401, 0]
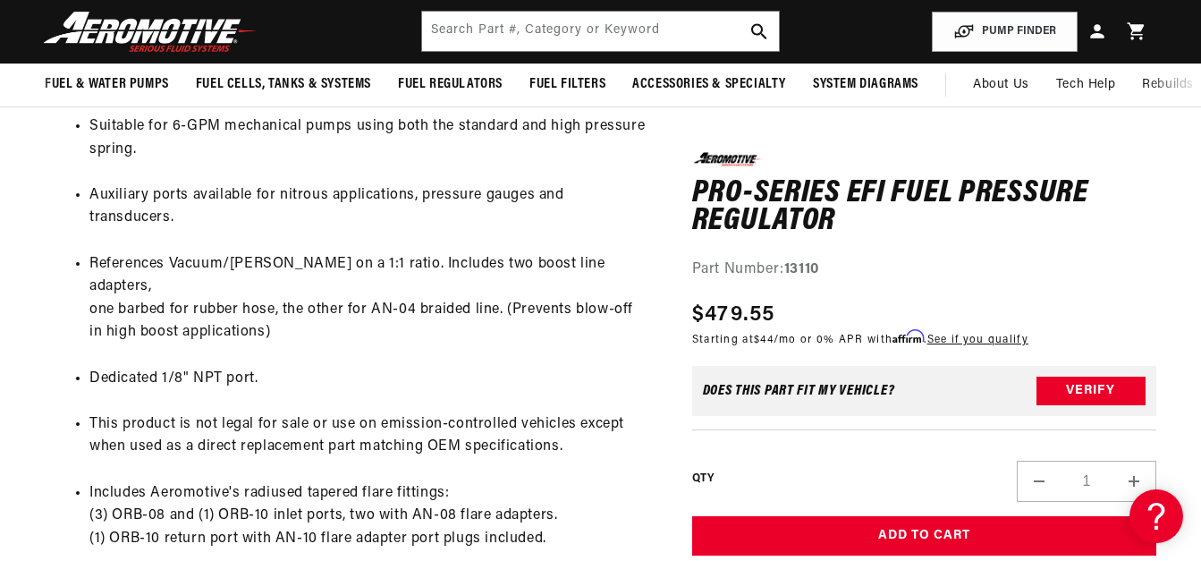
scroll to position [1031, 0]
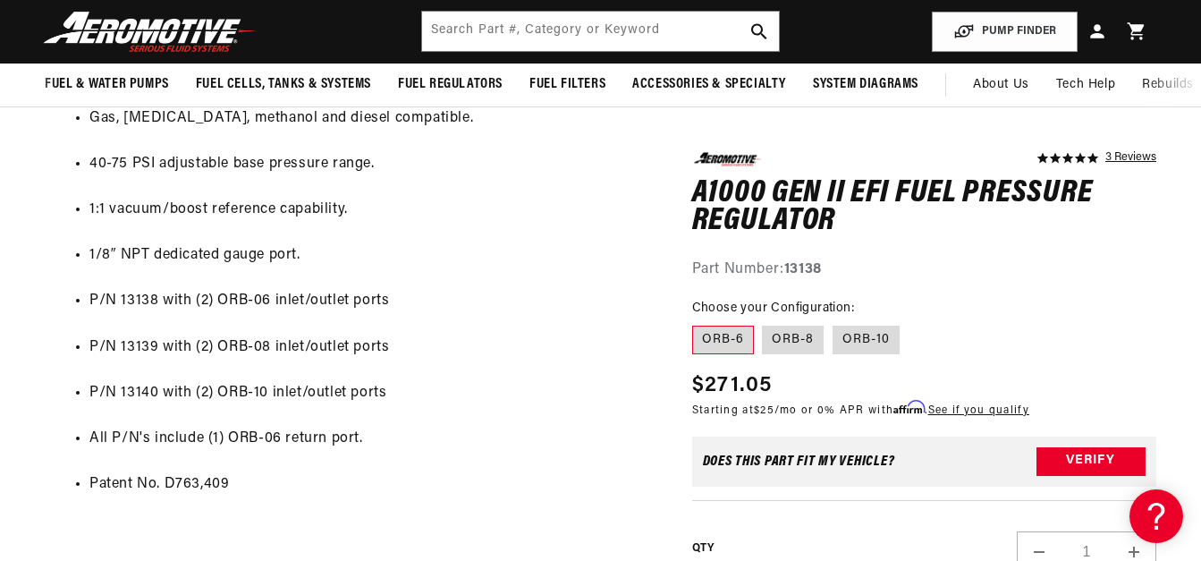
scroll to position [1073, 0]
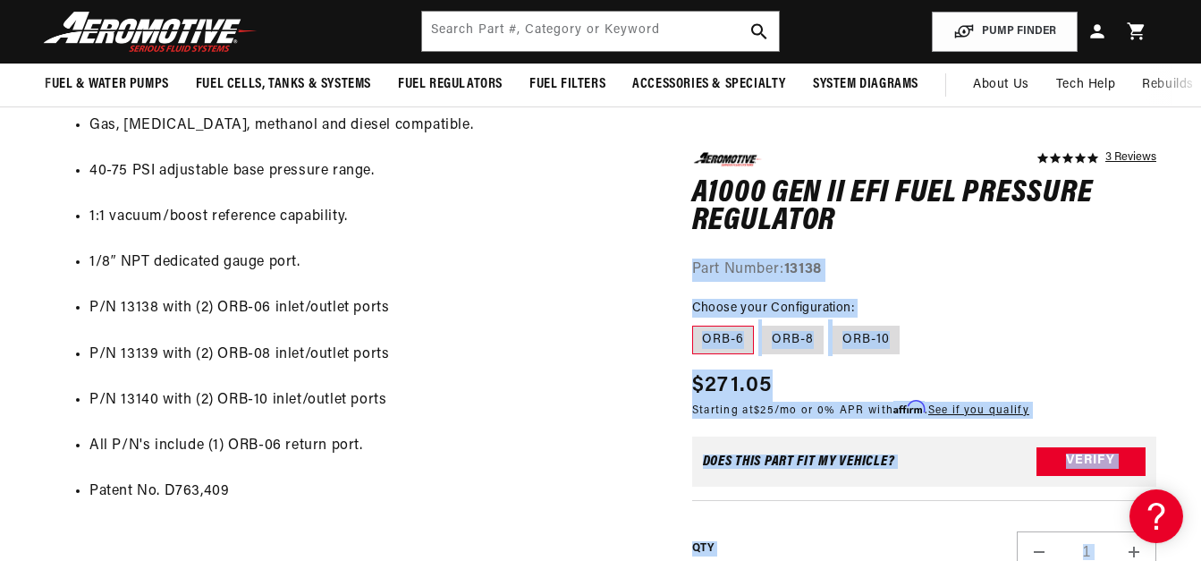
drag, startPoint x: 848, startPoint y: 222, endPoint x: 689, endPoint y: 188, distance: 162.7
click at [689, 188] on div "5.0 star rating 3 Reviews A1000 Gen II EFI Fuel Pressure Regulator A1000 Gen II…" at bounding box center [906, 281] width 500 height 2211
drag, startPoint x: 689, startPoint y: 188, endPoint x: 878, endPoint y: 230, distance: 193.3
click at [878, 230] on h1 "A1000 Gen II EFI Fuel Pressure Regulator" at bounding box center [924, 207] width 464 height 56
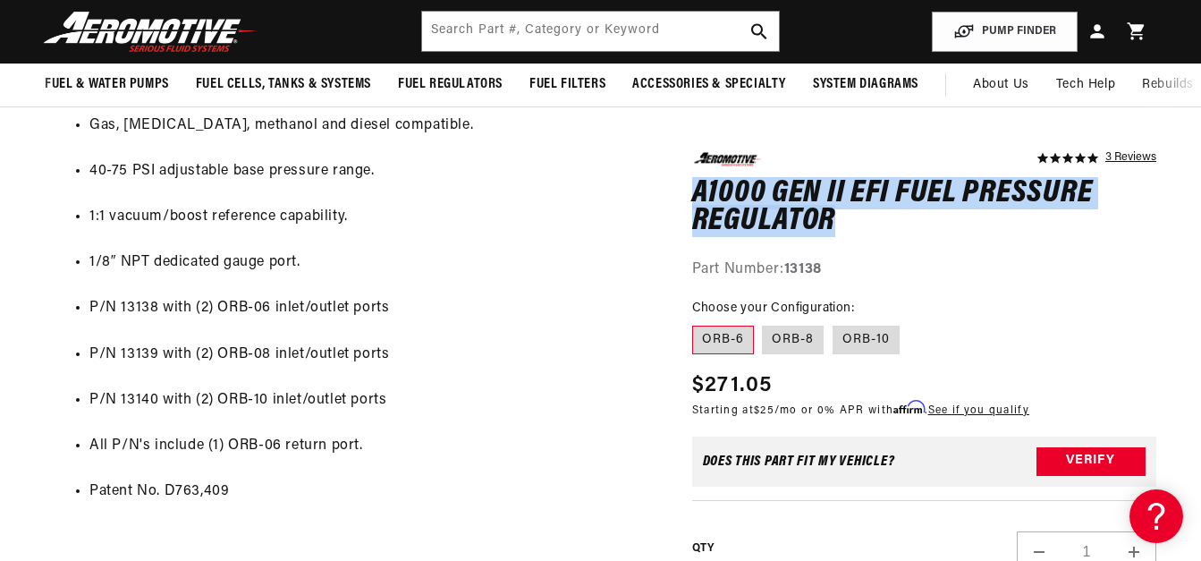
drag, startPoint x: 848, startPoint y: 218, endPoint x: 698, endPoint y: 191, distance: 151.7
click at [698, 191] on h1 "A1000 Gen II EFI Fuel Pressure Regulator" at bounding box center [924, 207] width 464 height 56
copy h1 "A1000 Gen II EFI Fuel Pressure Regulator"
